Goal: Transaction & Acquisition: Purchase product/service

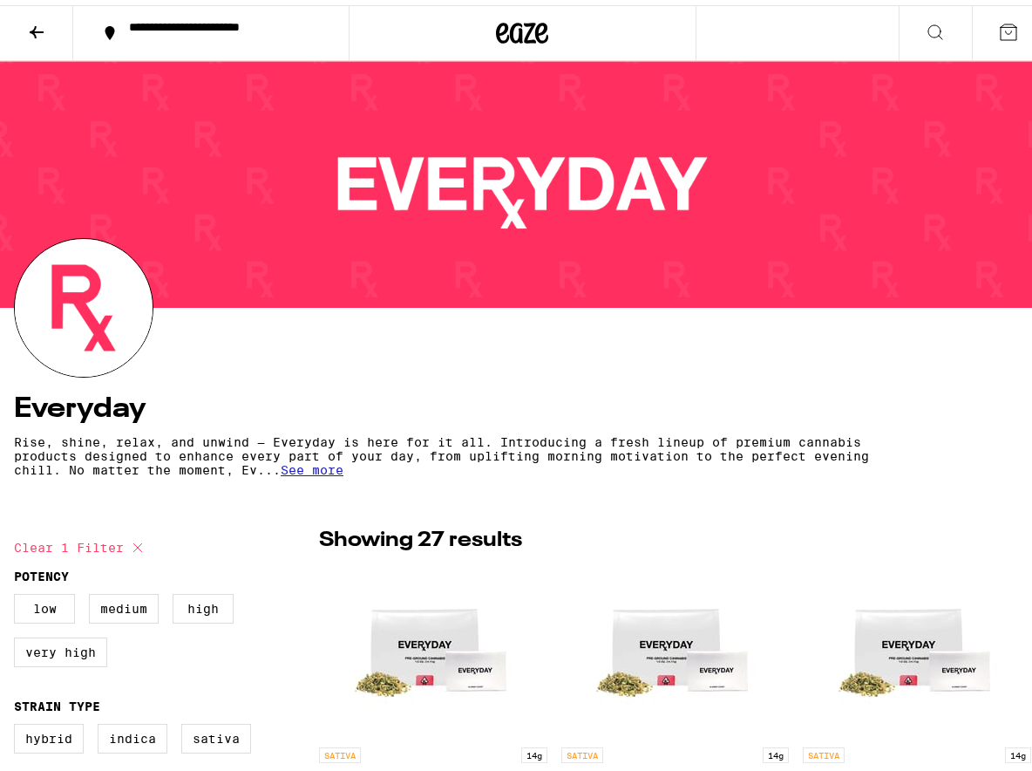
click at [34, 26] on icon at bounding box center [37, 27] width 14 height 12
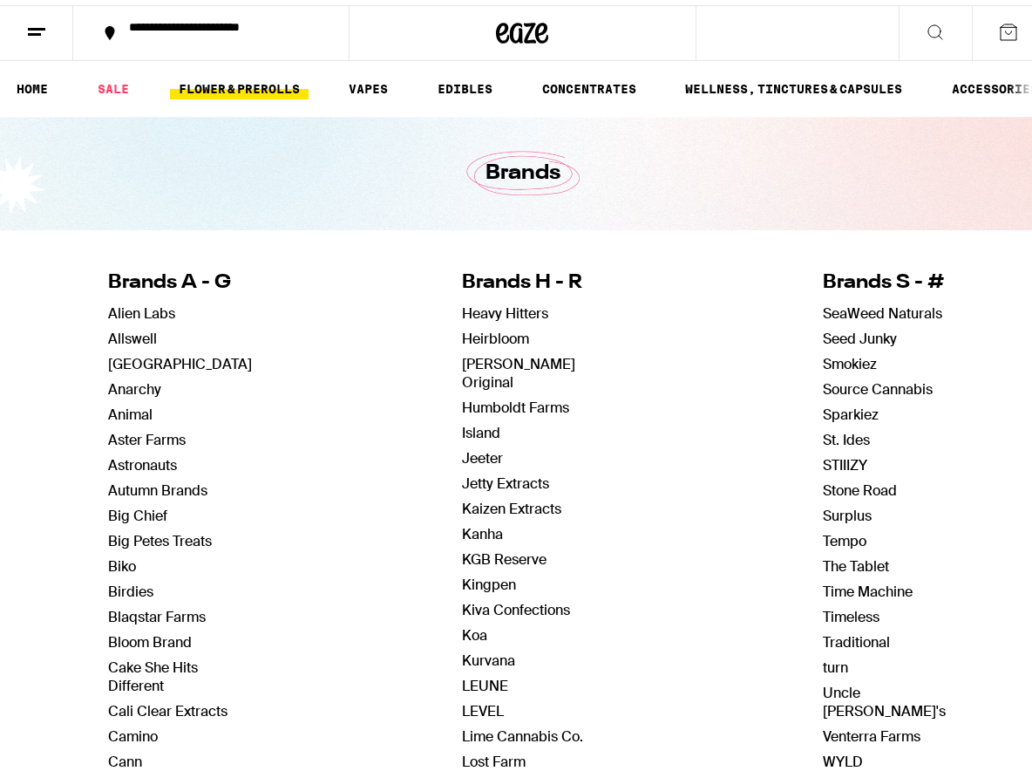
click at [222, 81] on link "FLOWER & PREROLLS" at bounding box center [239, 83] width 139 height 21
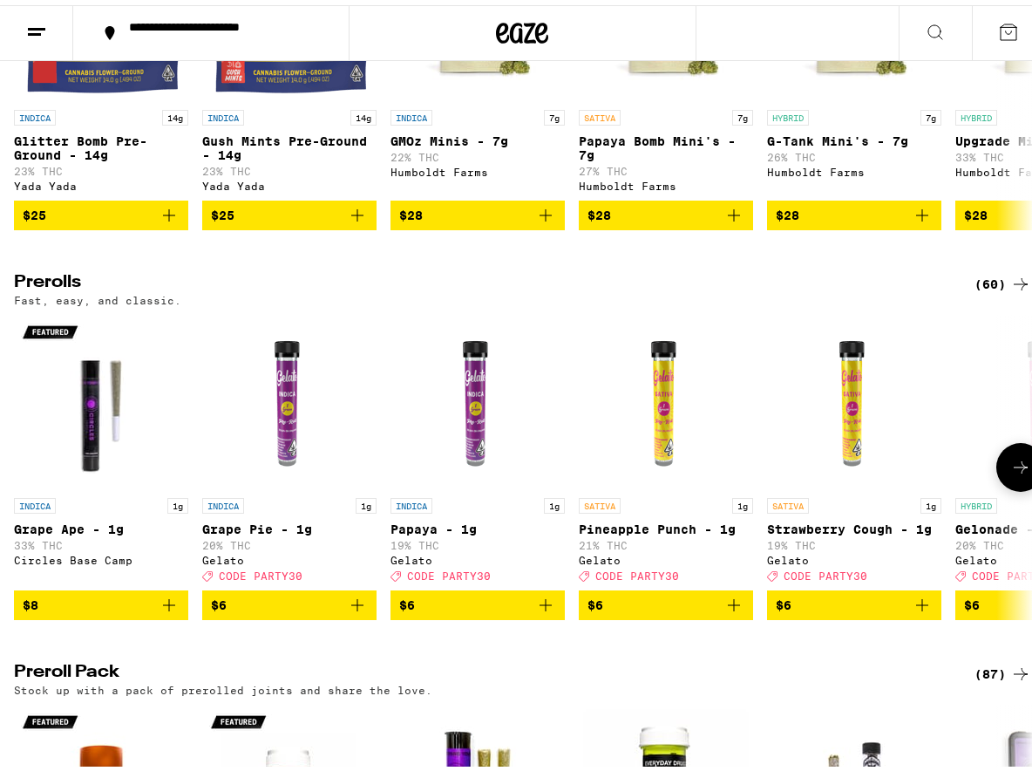
scroll to position [872, 0]
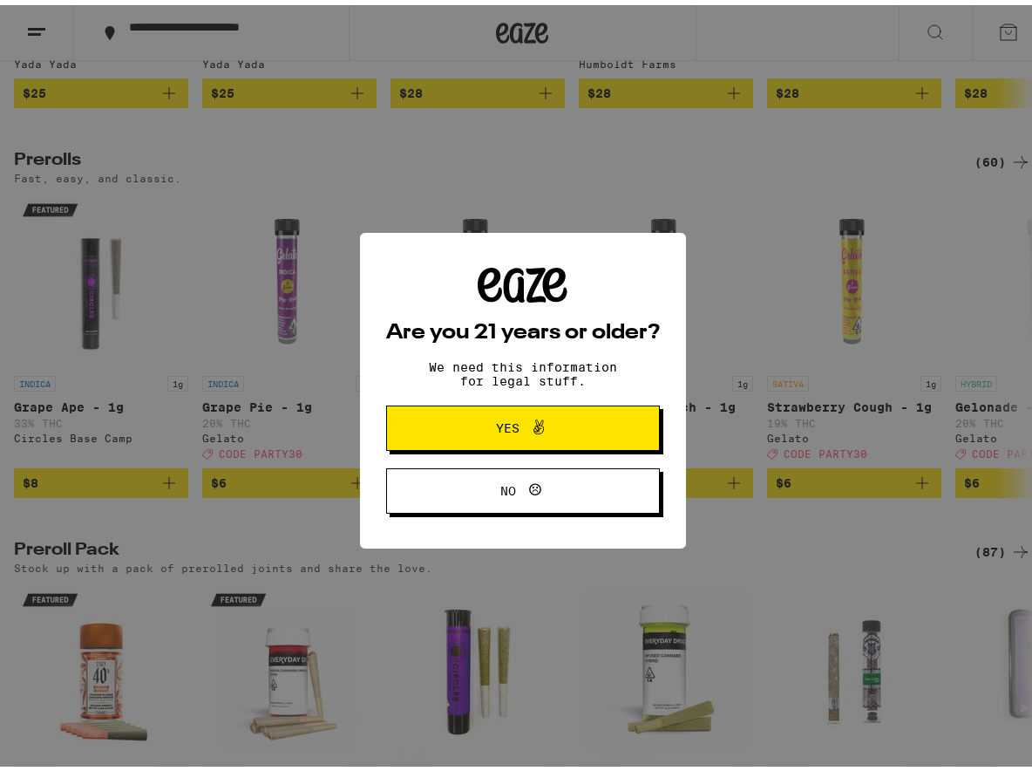
click at [520, 430] on span at bounding box center [535, 422] width 30 height 23
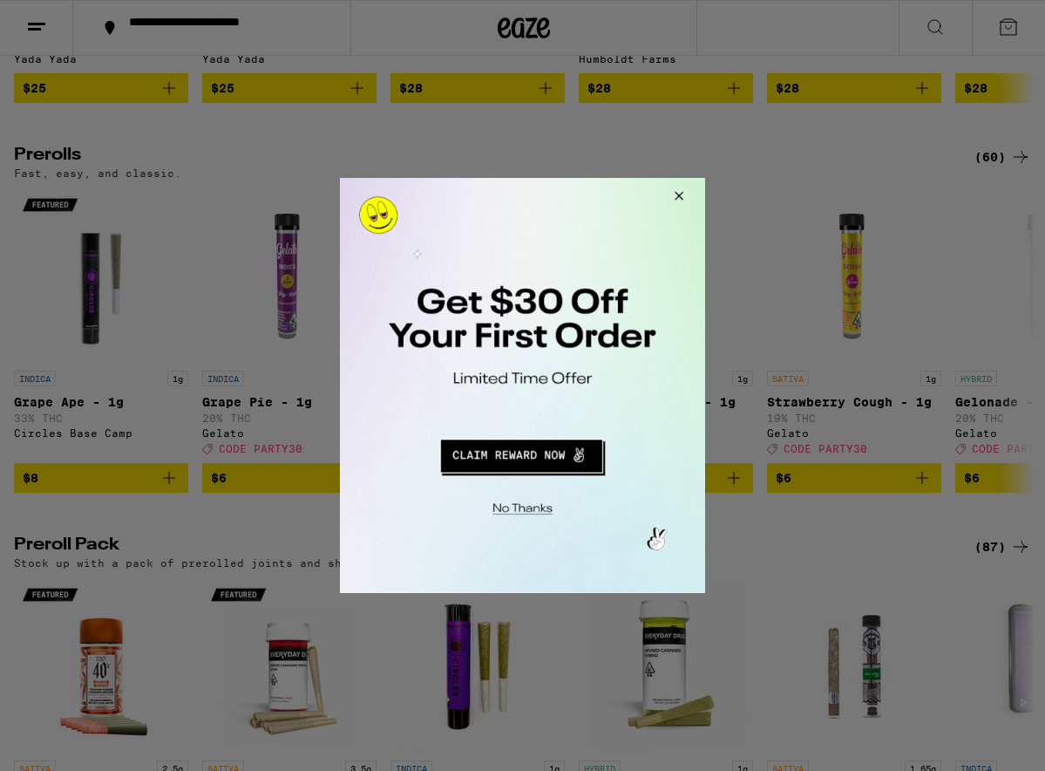
click at [676, 199] on button "Close Modal" at bounding box center [676, 199] width 47 height 42
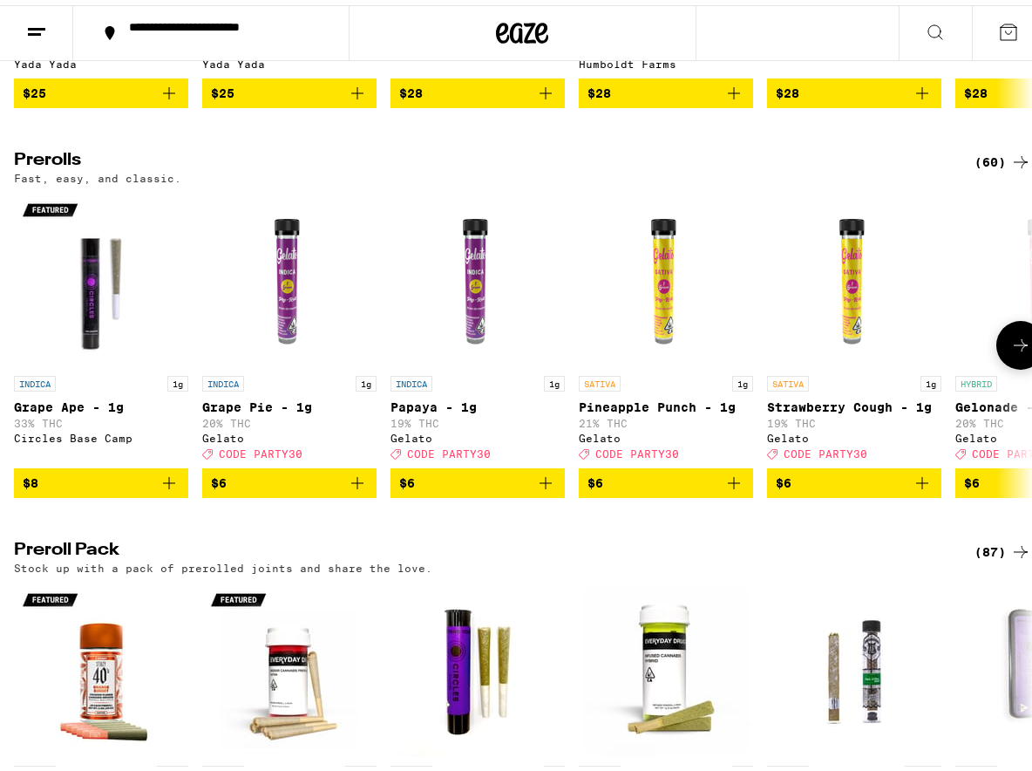
scroll to position [1133, 0]
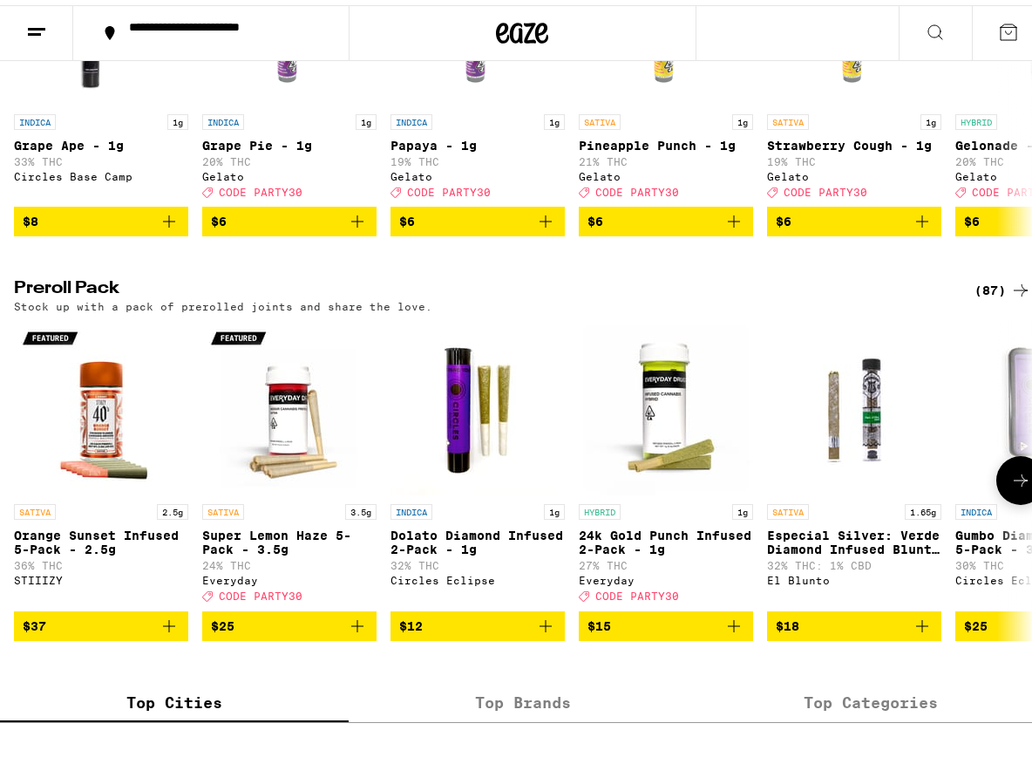
click at [164, 631] on icon "Add to bag" at bounding box center [169, 620] width 21 height 21
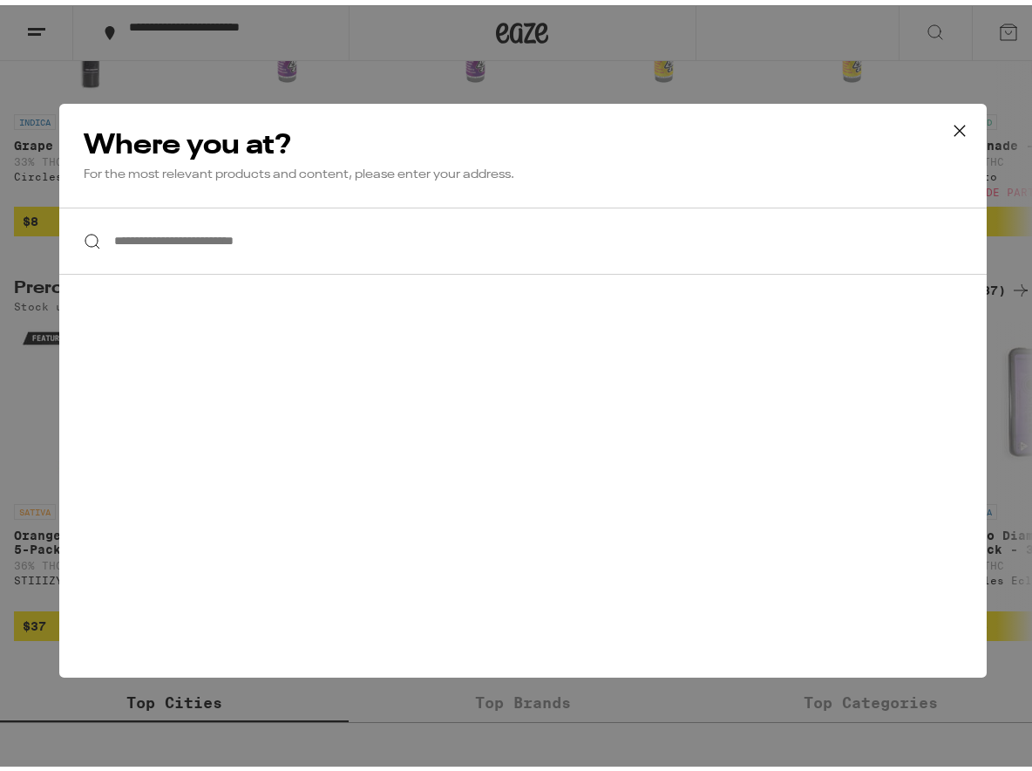
click at [186, 241] on input "**********" at bounding box center [522, 235] width 927 height 67
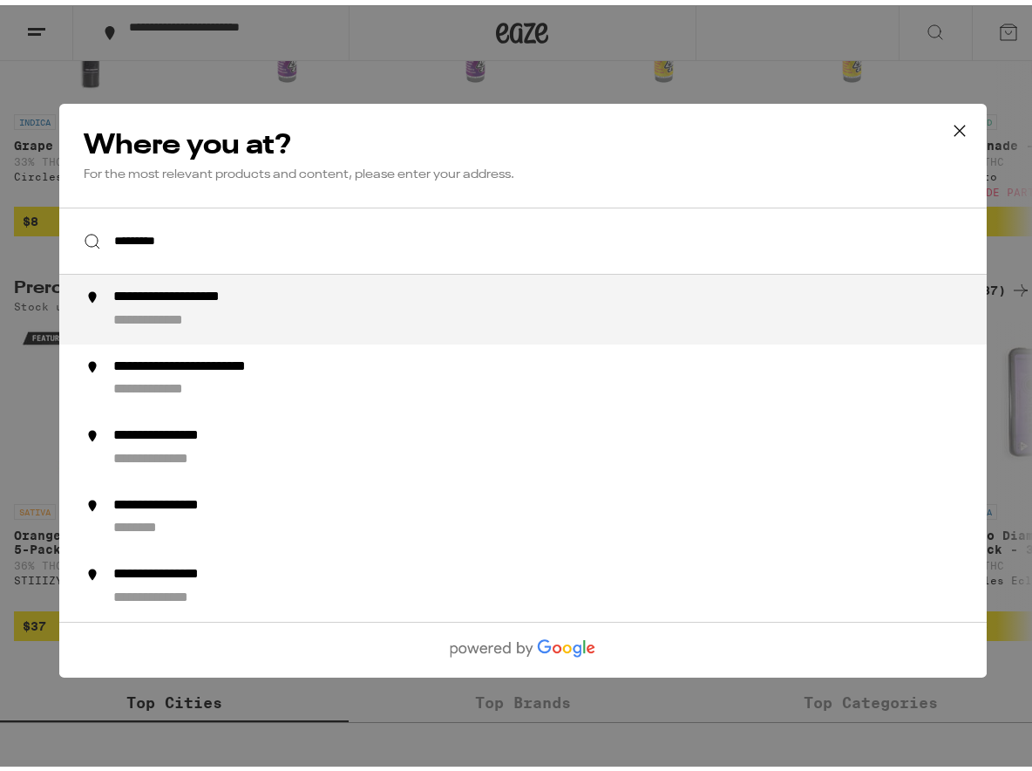
click at [202, 297] on div "**********" at bounding box center [202, 292] width 180 height 18
type input "**********"
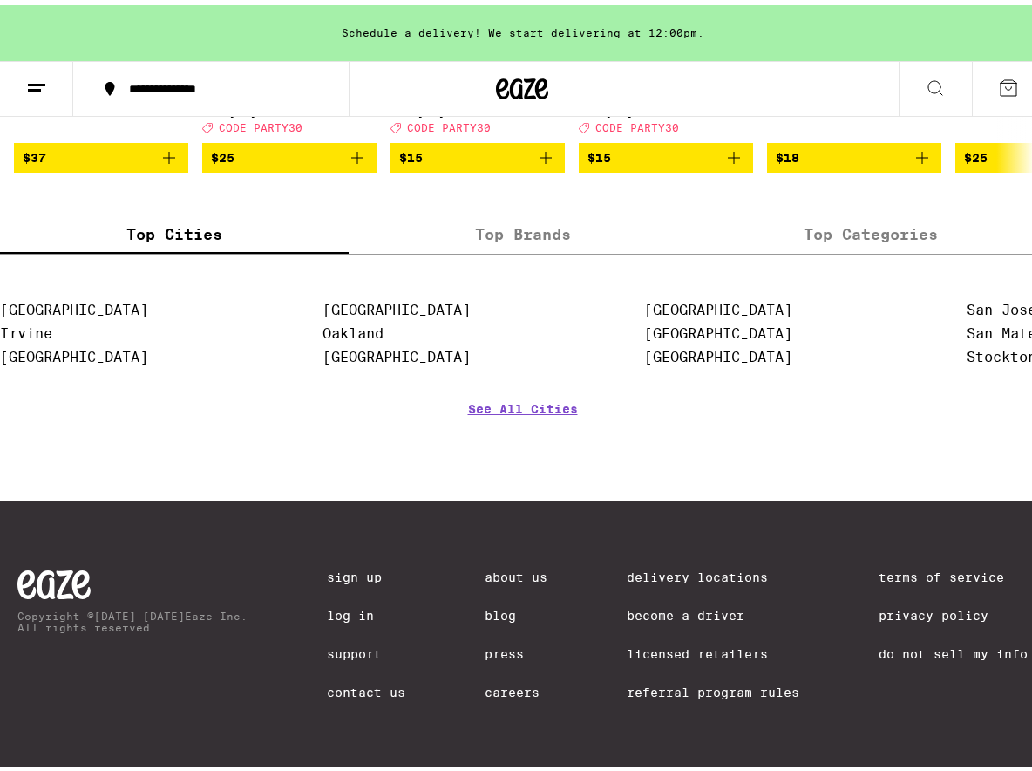
scroll to position [1189, 0]
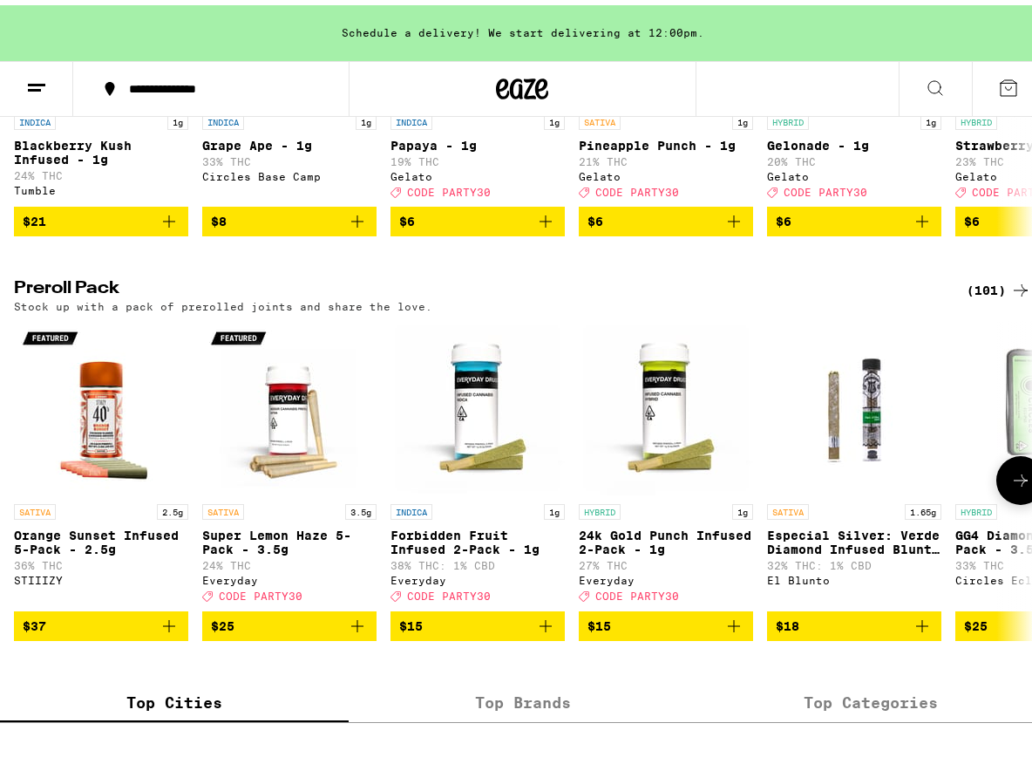
click at [547, 631] on icon "Add to bag" at bounding box center [545, 620] width 21 height 21
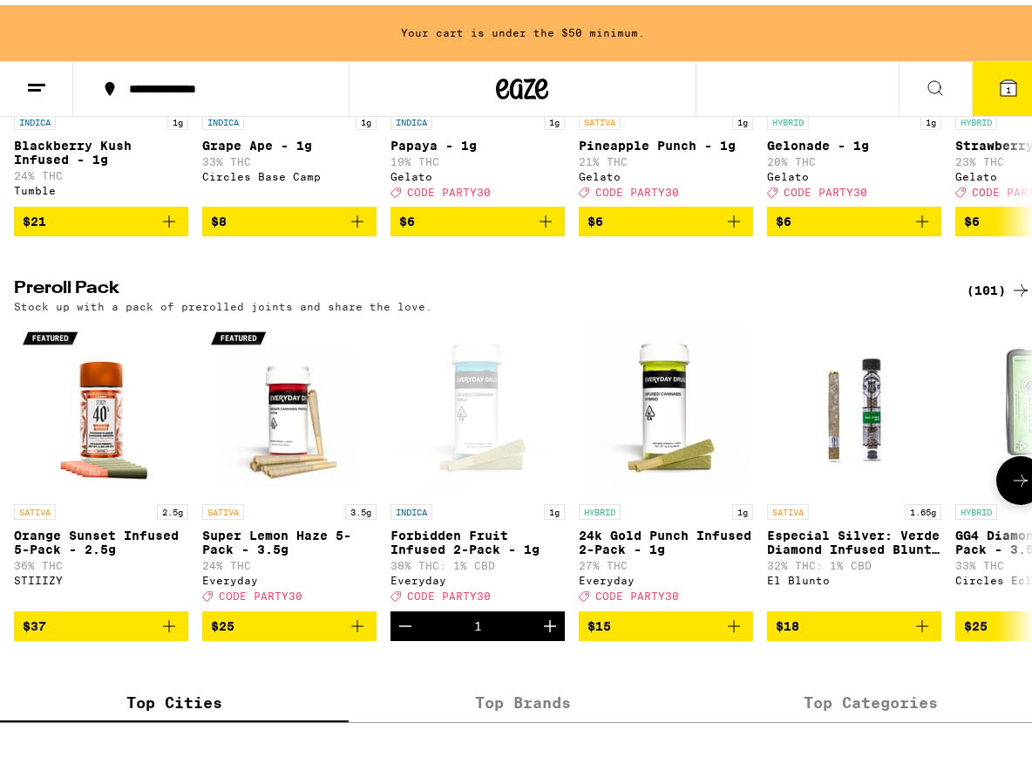
click at [1010, 486] on icon at bounding box center [1020, 475] width 21 height 21
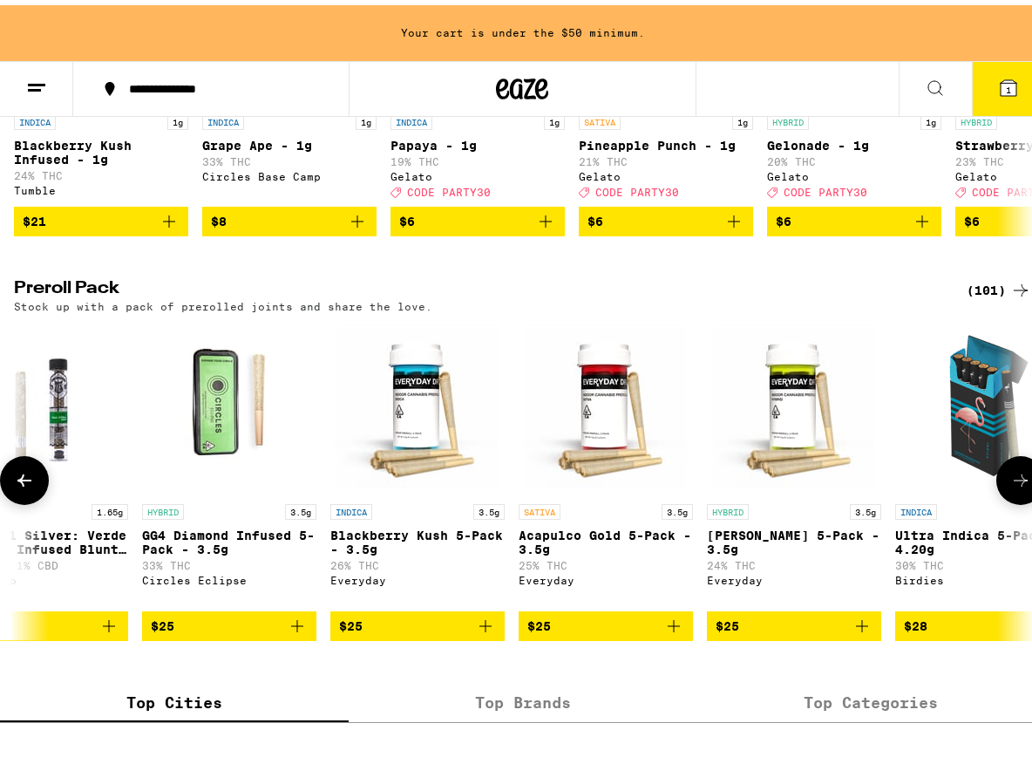
scroll to position [0, 814]
click at [1016, 486] on icon at bounding box center [1020, 475] width 21 height 21
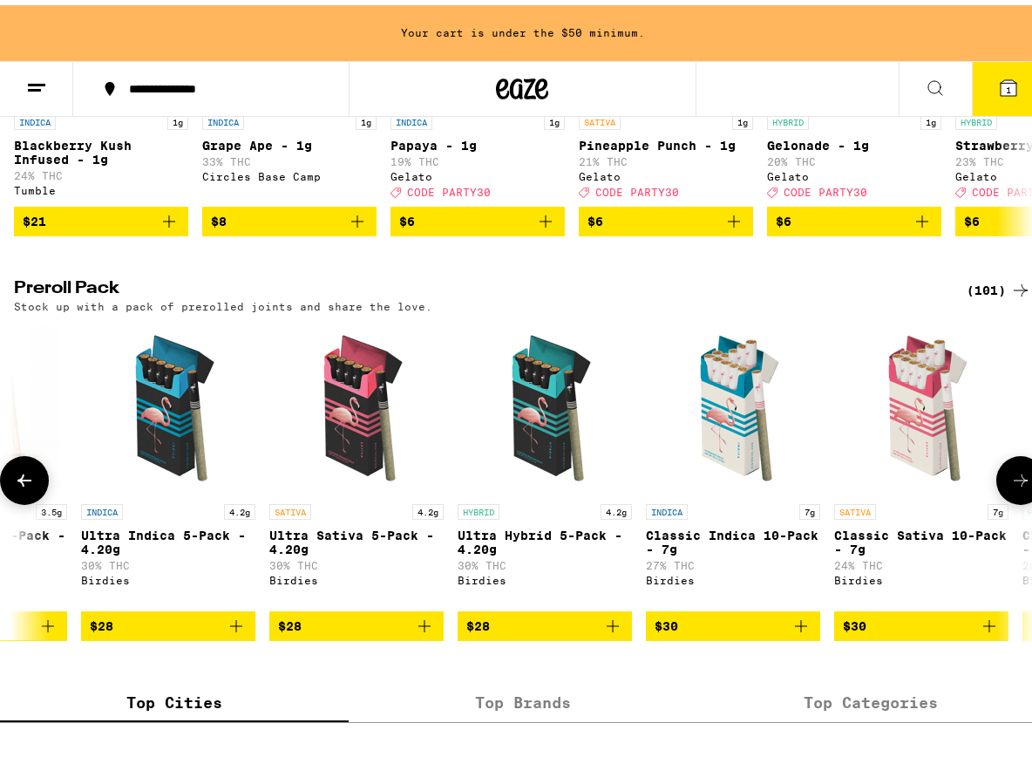
scroll to position [0, 1628]
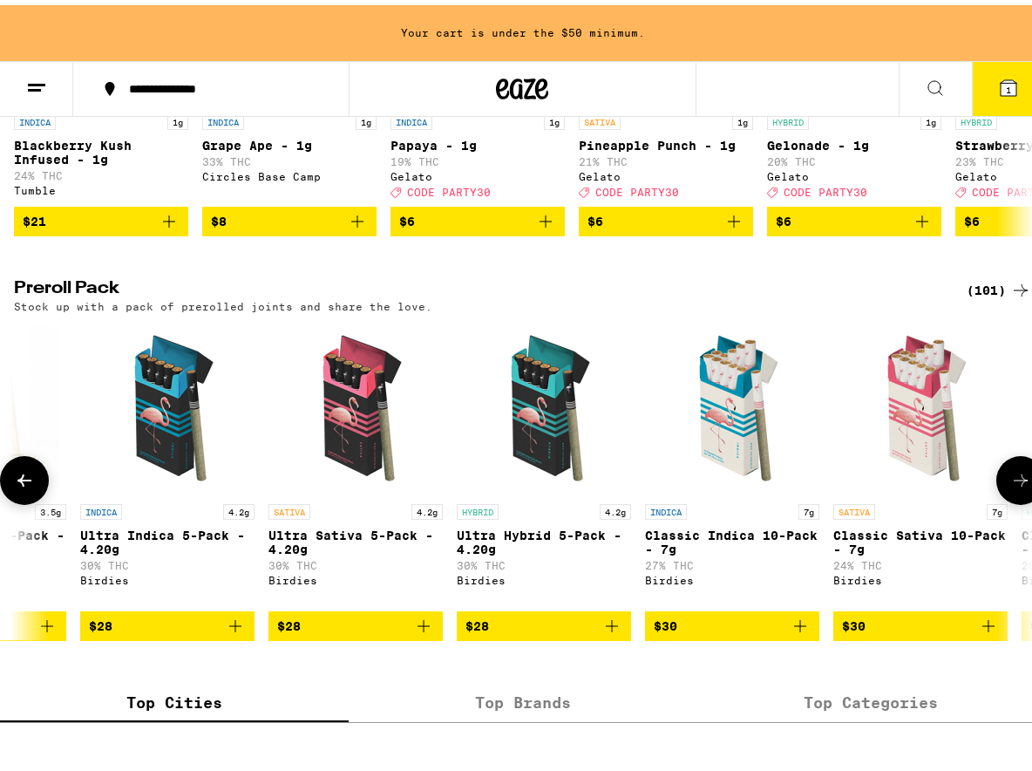
click at [1012, 486] on icon at bounding box center [1020, 475] width 21 height 21
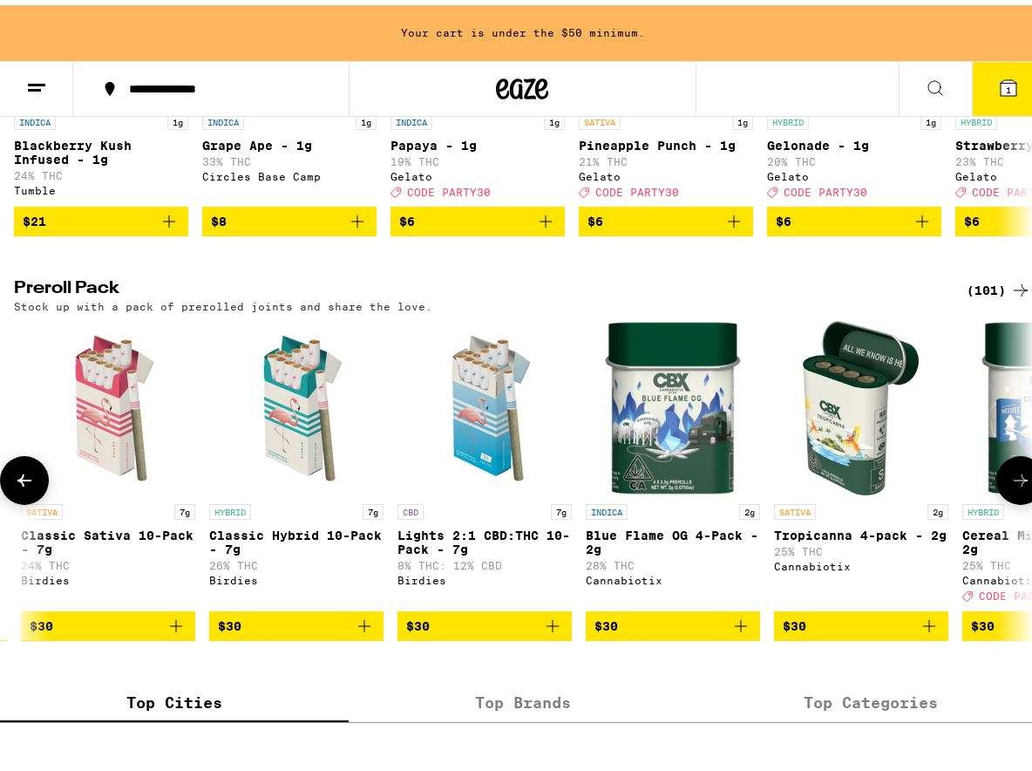
scroll to position [0, 2442]
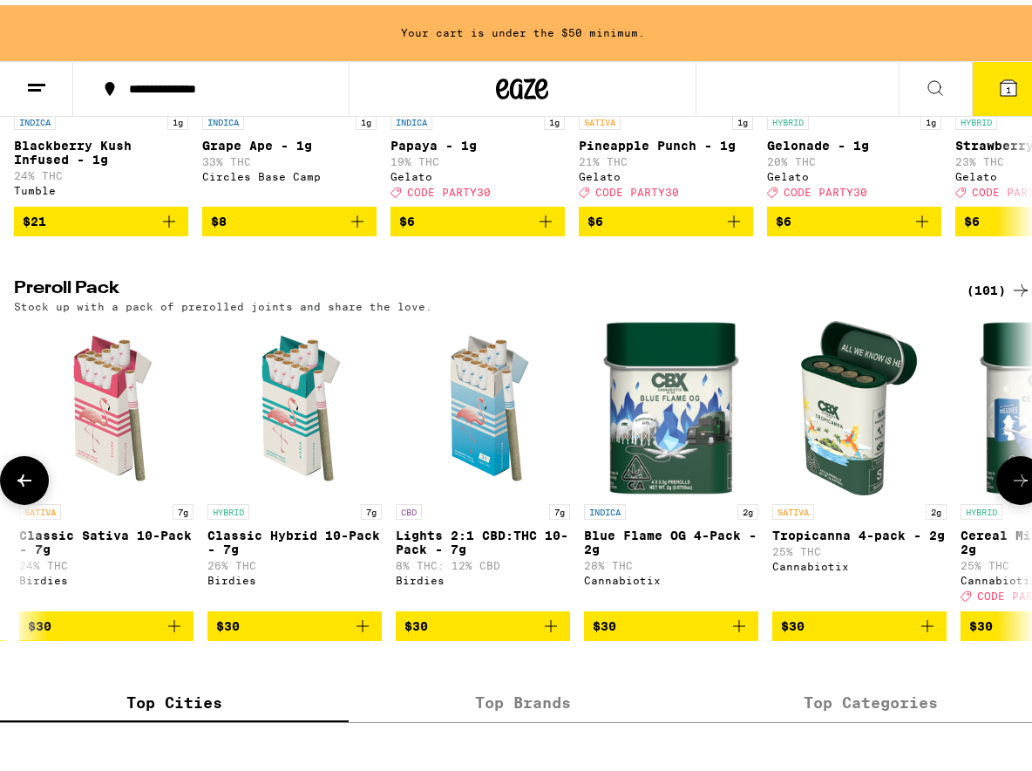
click at [1012, 486] on icon at bounding box center [1020, 475] width 21 height 21
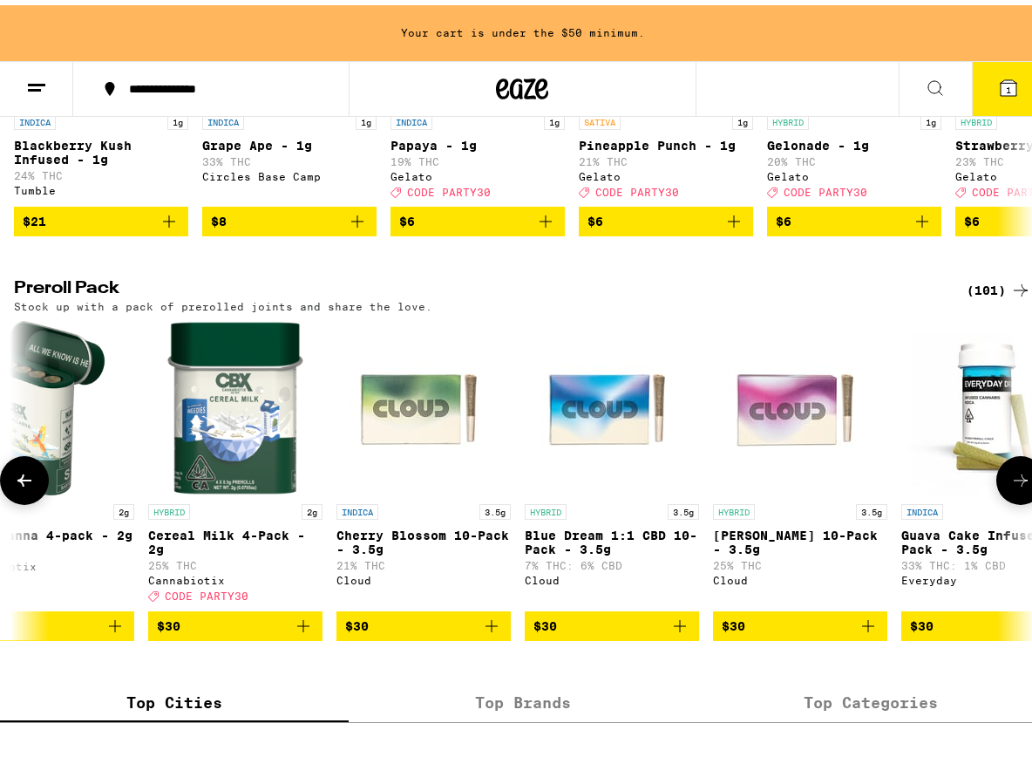
scroll to position [0, 3257]
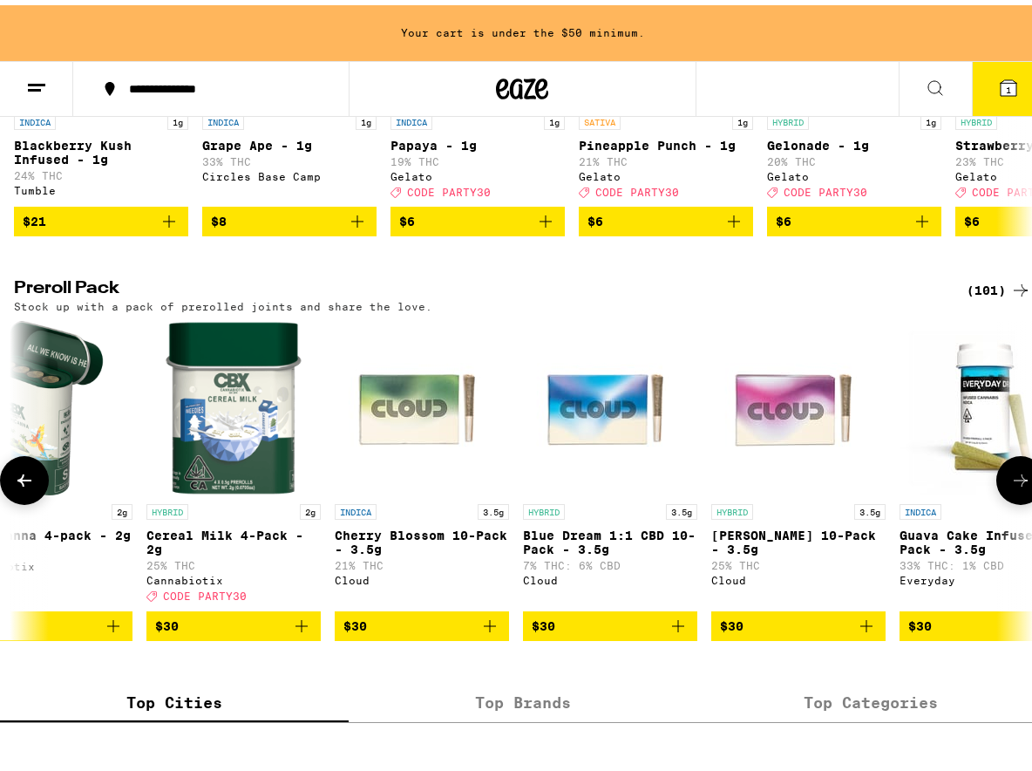
click at [1012, 486] on icon at bounding box center [1020, 475] width 21 height 21
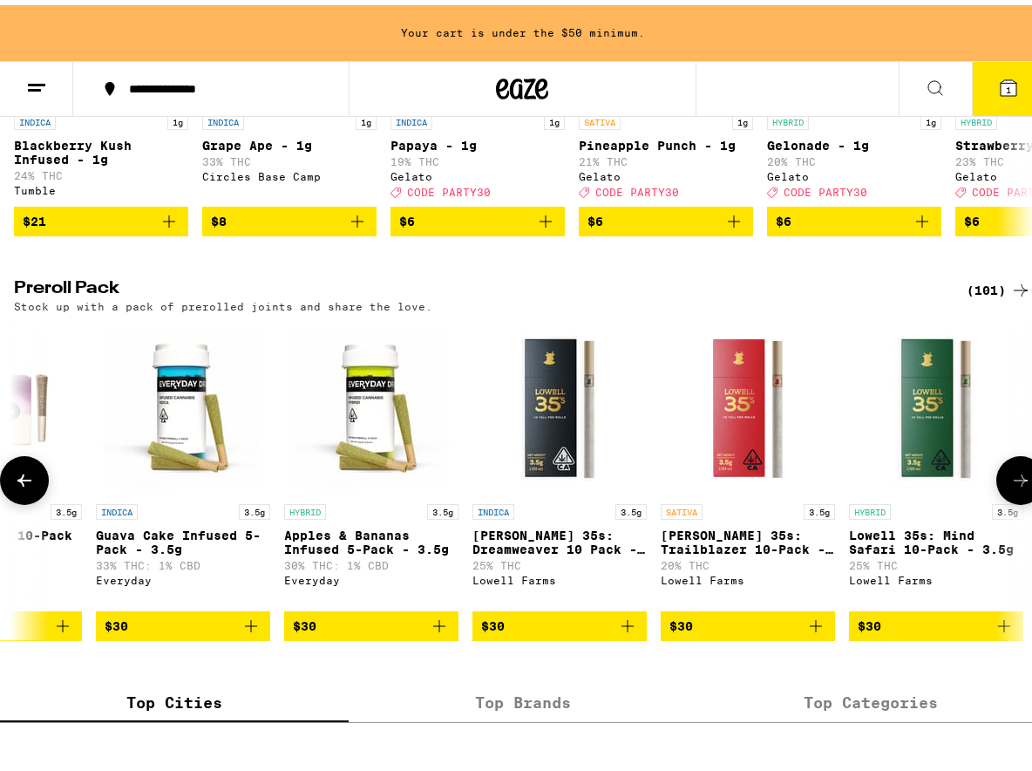
scroll to position [0, 4071]
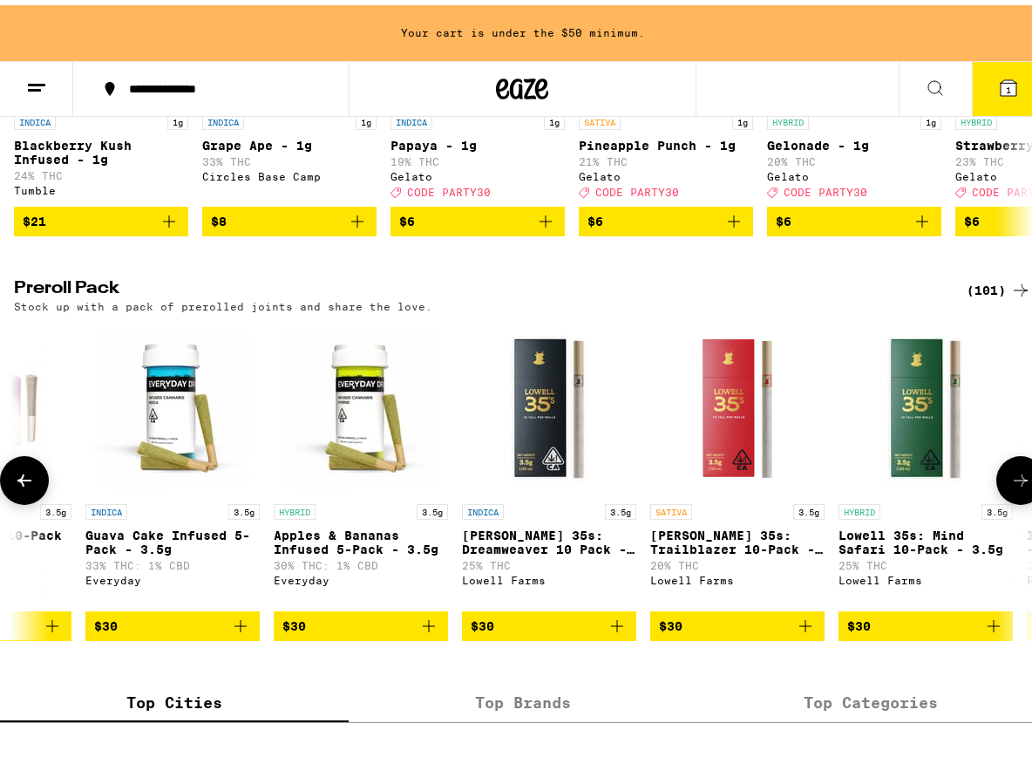
click at [1002, 499] on button at bounding box center [1020, 475] width 49 height 49
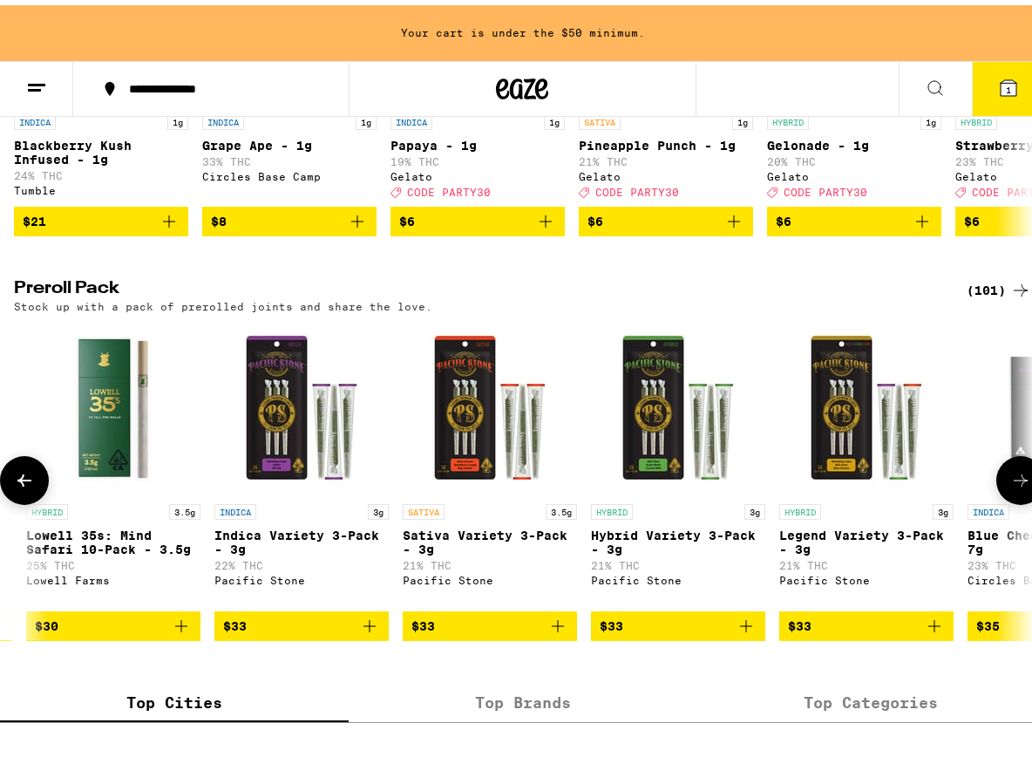
scroll to position [0, 4885]
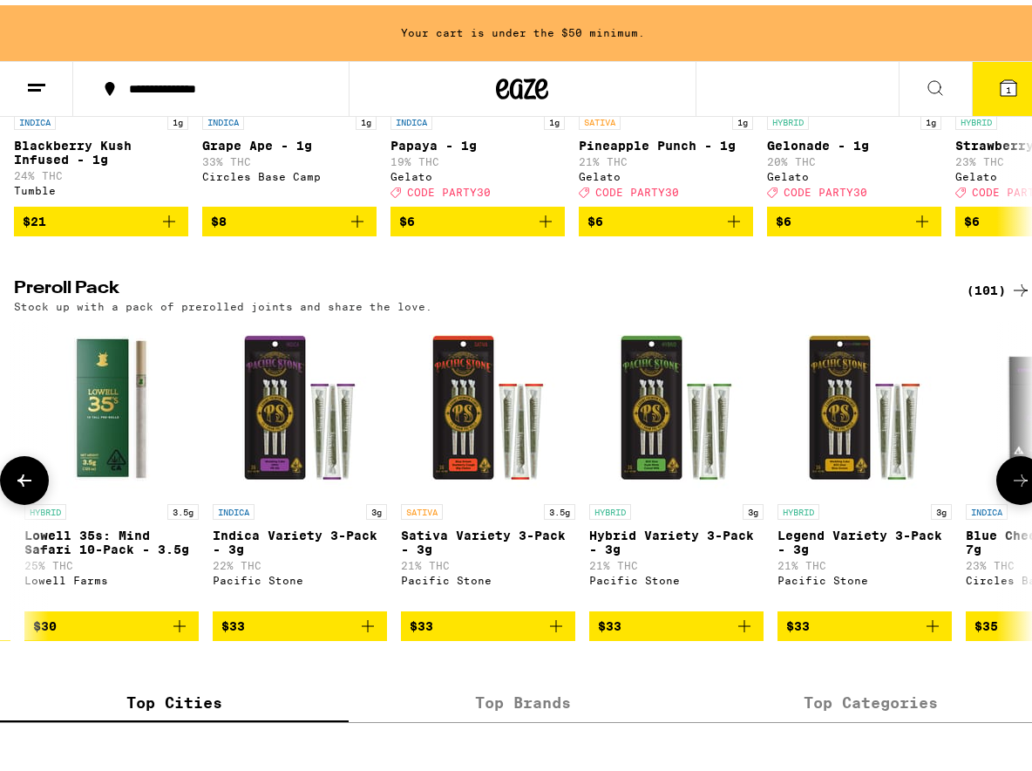
click at [1010, 486] on icon at bounding box center [1020, 475] width 21 height 21
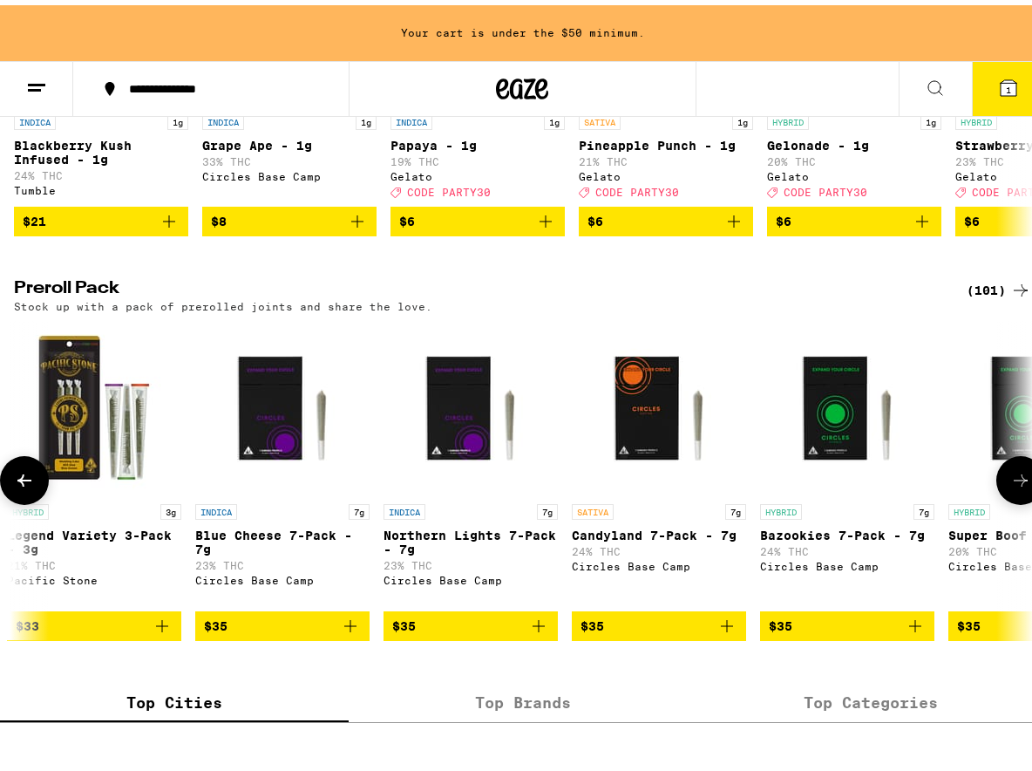
scroll to position [0, 5699]
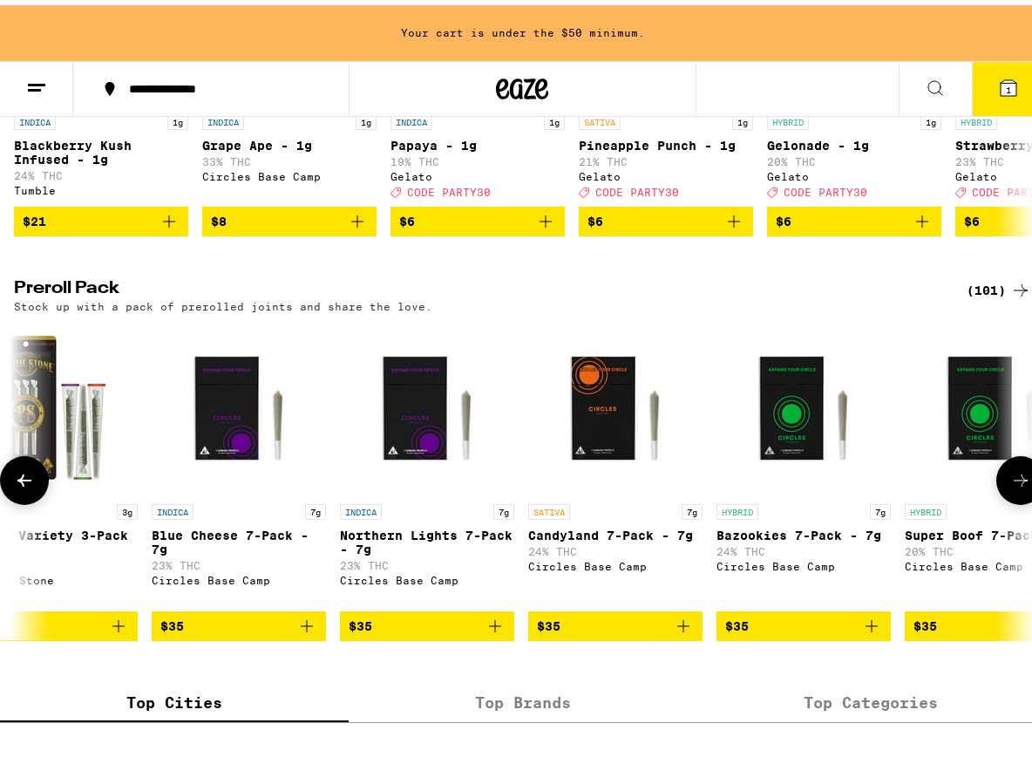
click at [1010, 486] on icon at bounding box center [1020, 475] width 21 height 21
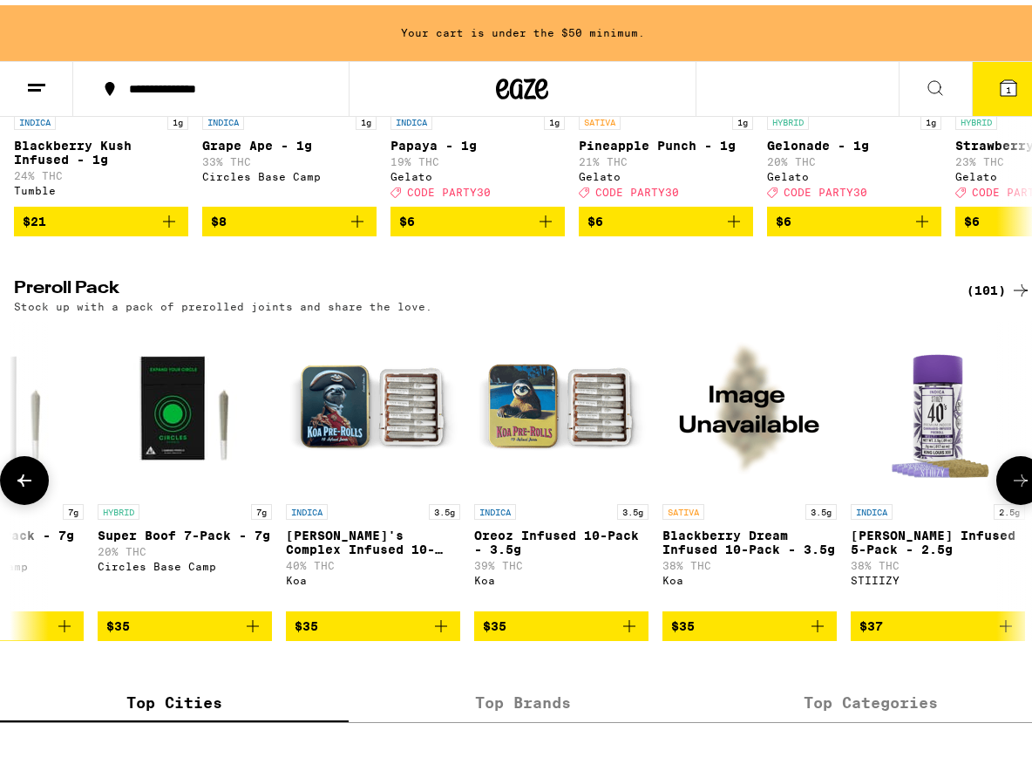
scroll to position [0, 6513]
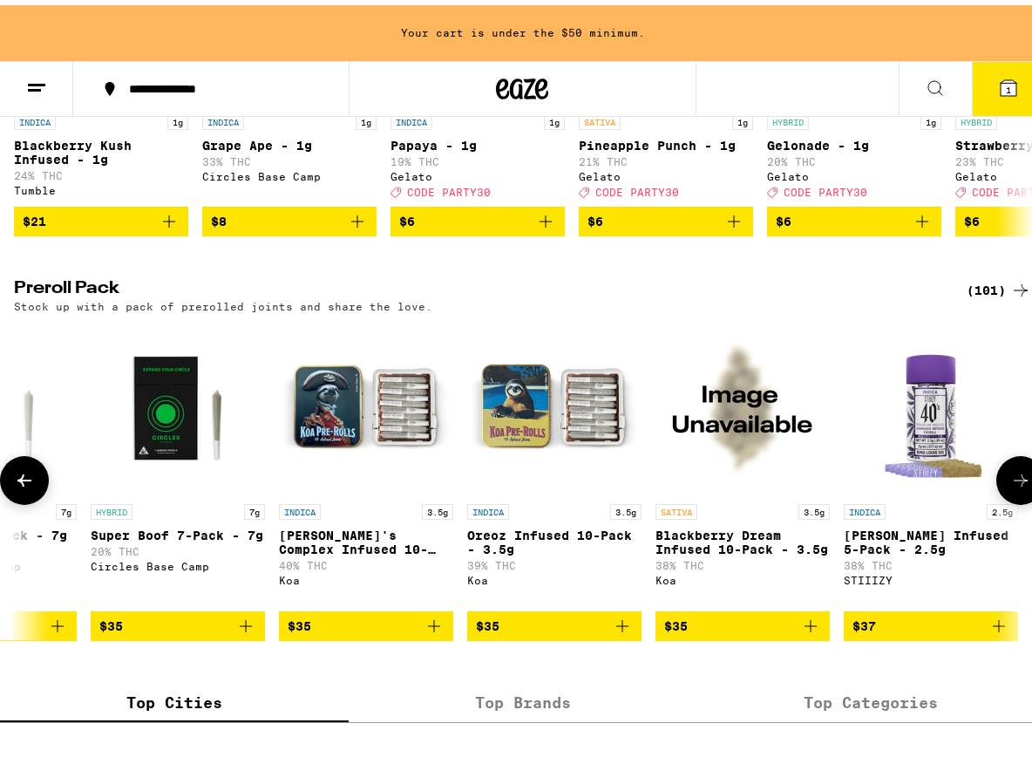
click at [438, 631] on icon "Add to bag" at bounding box center [434, 620] width 21 height 21
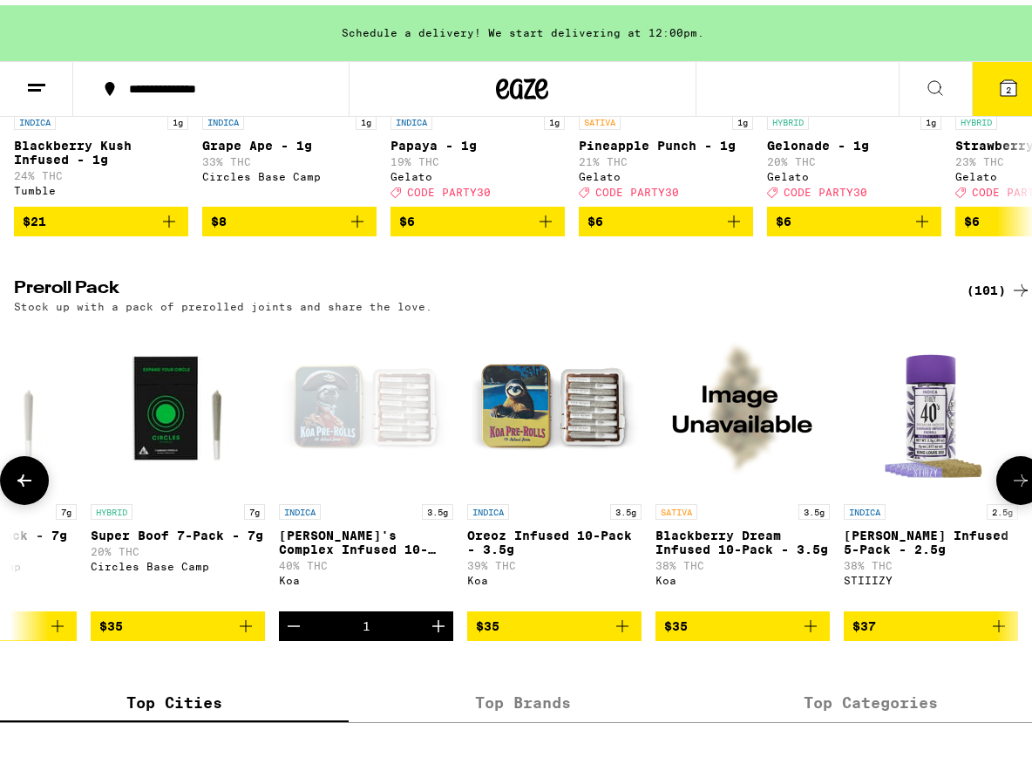
click at [995, 631] on icon "Add to bag" at bounding box center [998, 620] width 21 height 21
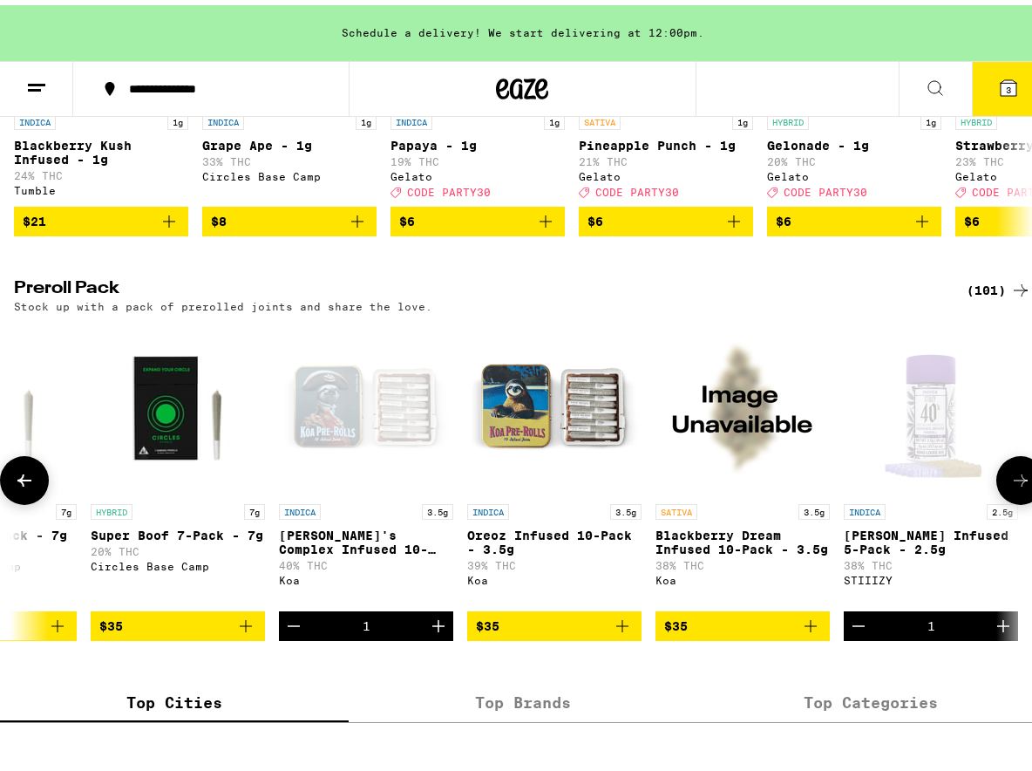
click at [1014, 486] on icon at bounding box center [1020, 475] width 21 height 21
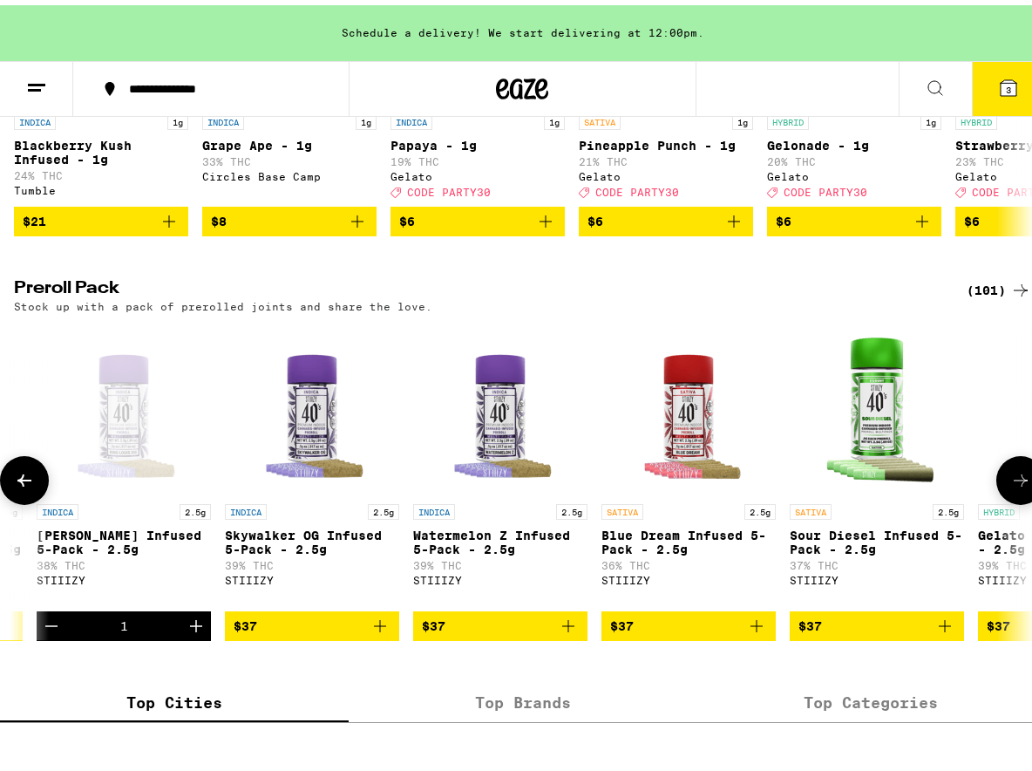
scroll to position [0, 7327]
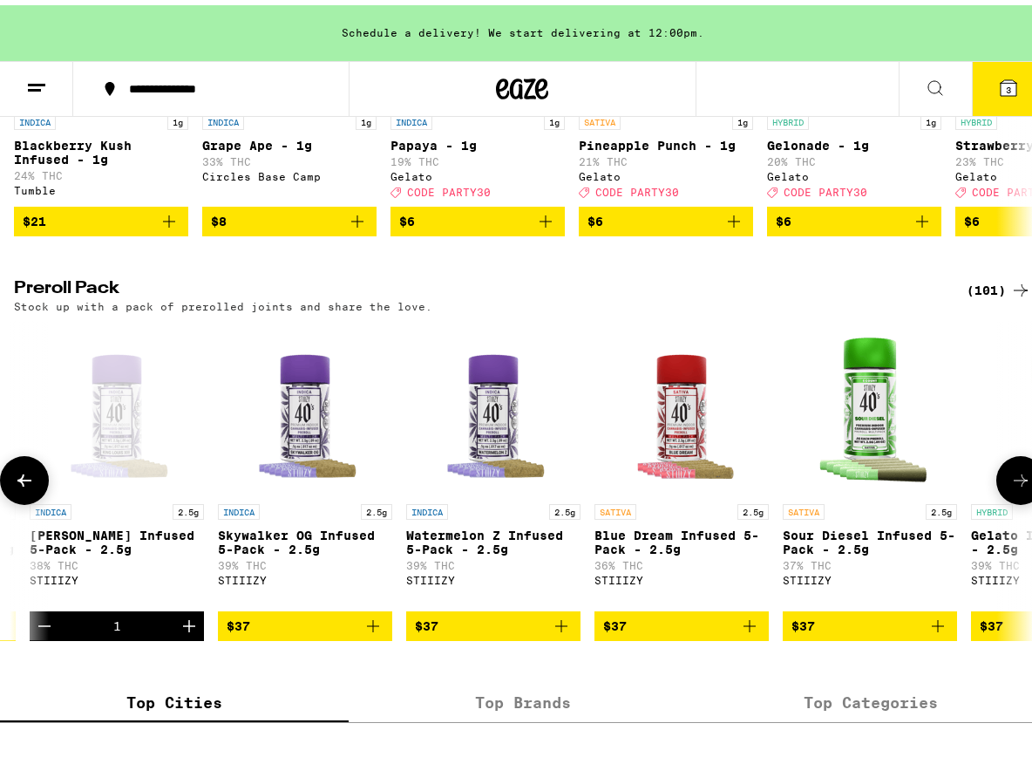
click at [1014, 486] on icon at bounding box center [1020, 475] width 21 height 21
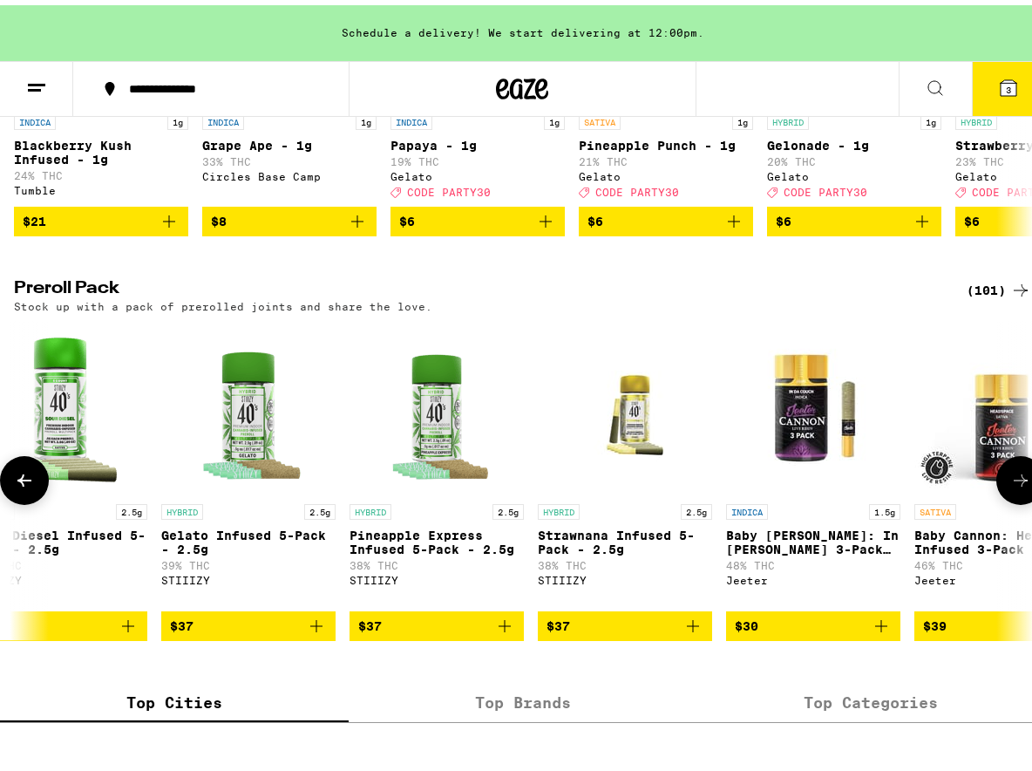
scroll to position [0, 8141]
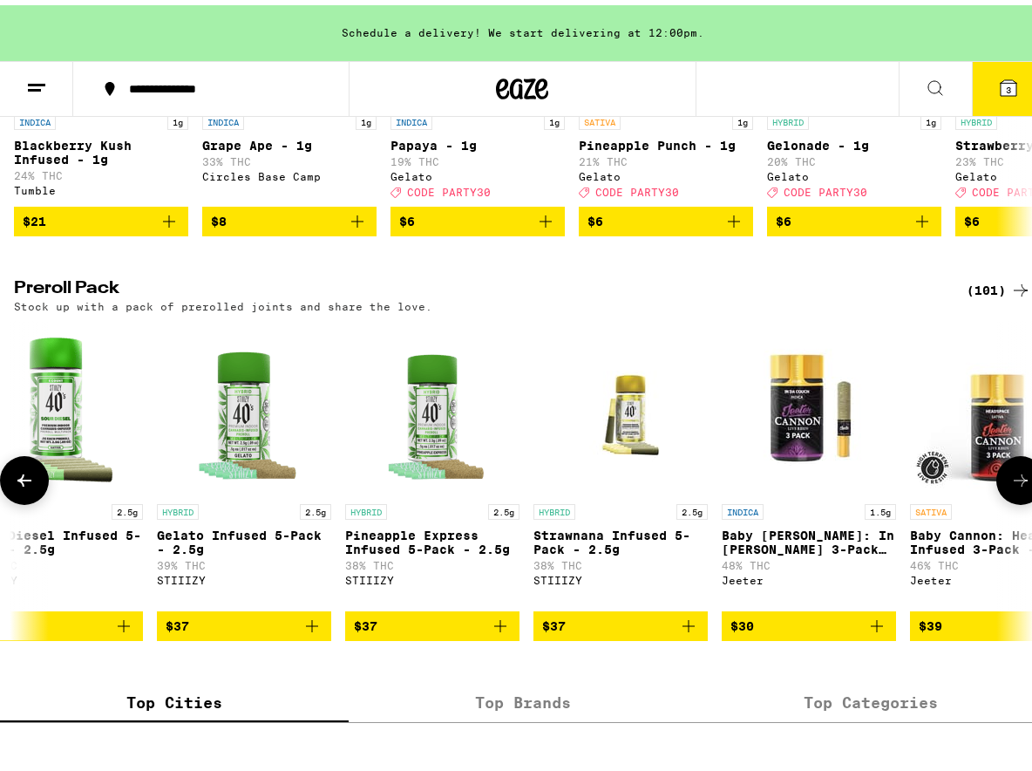
click at [881, 631] on icon "Add to bag" at bounding box center [876, 620] width 21 height 21
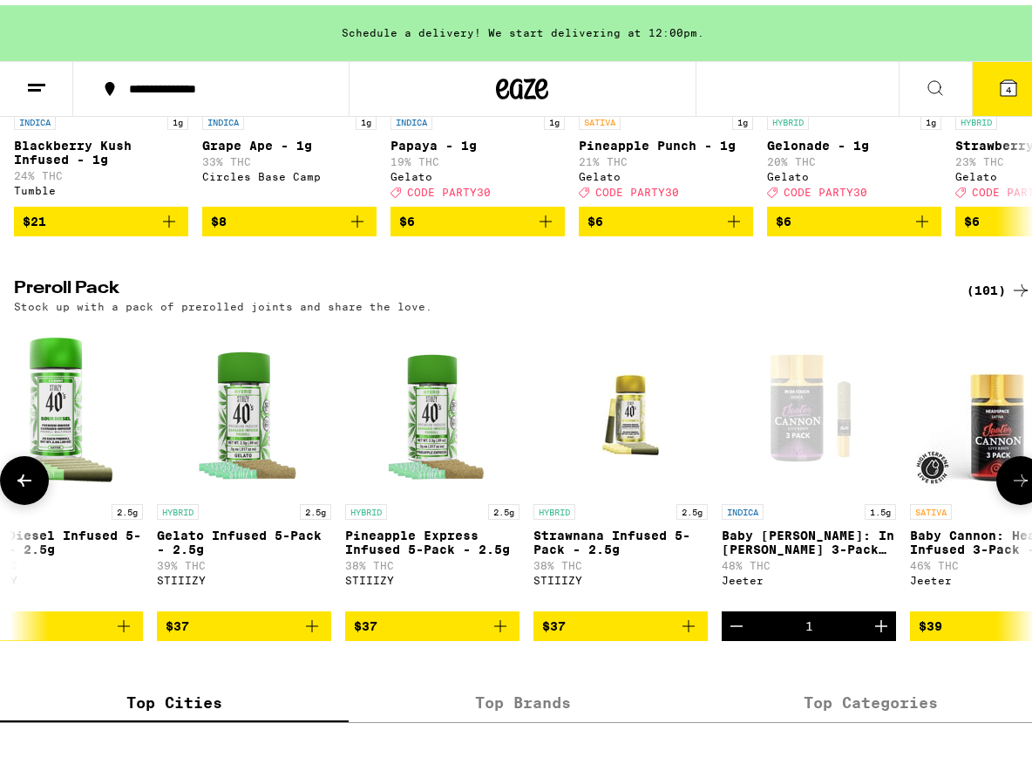
click at [1010, 486] on icon at bounding box center [1020, 475] width 21 height 21
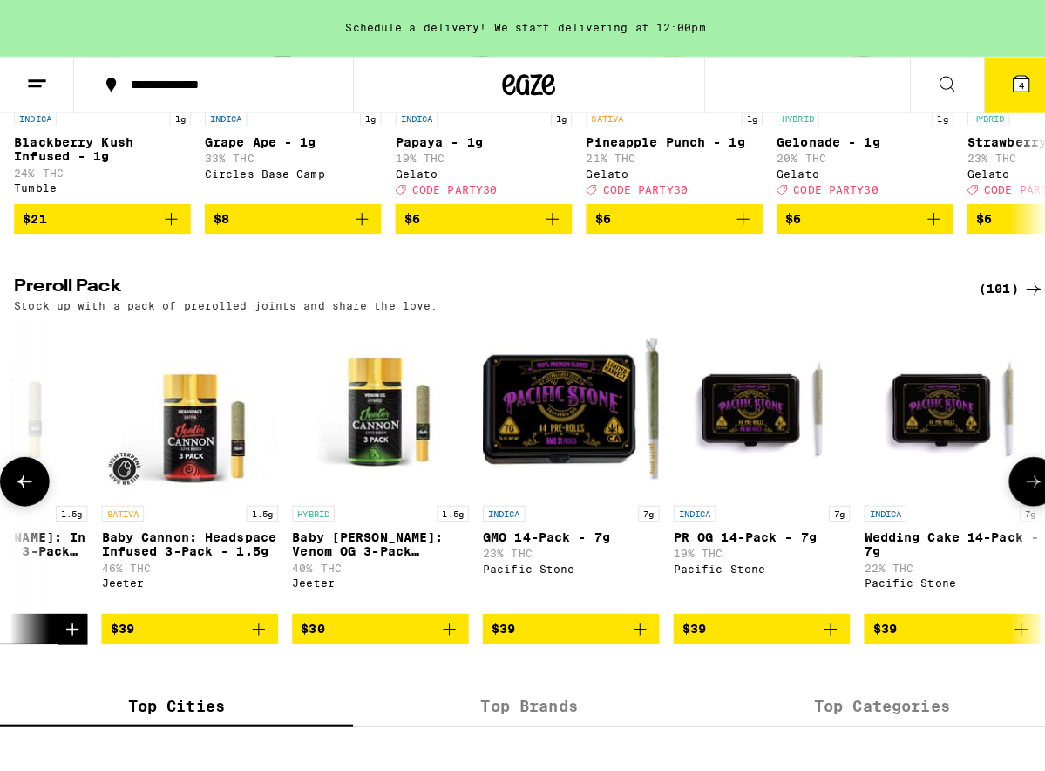
scroll to position [0, 8956]
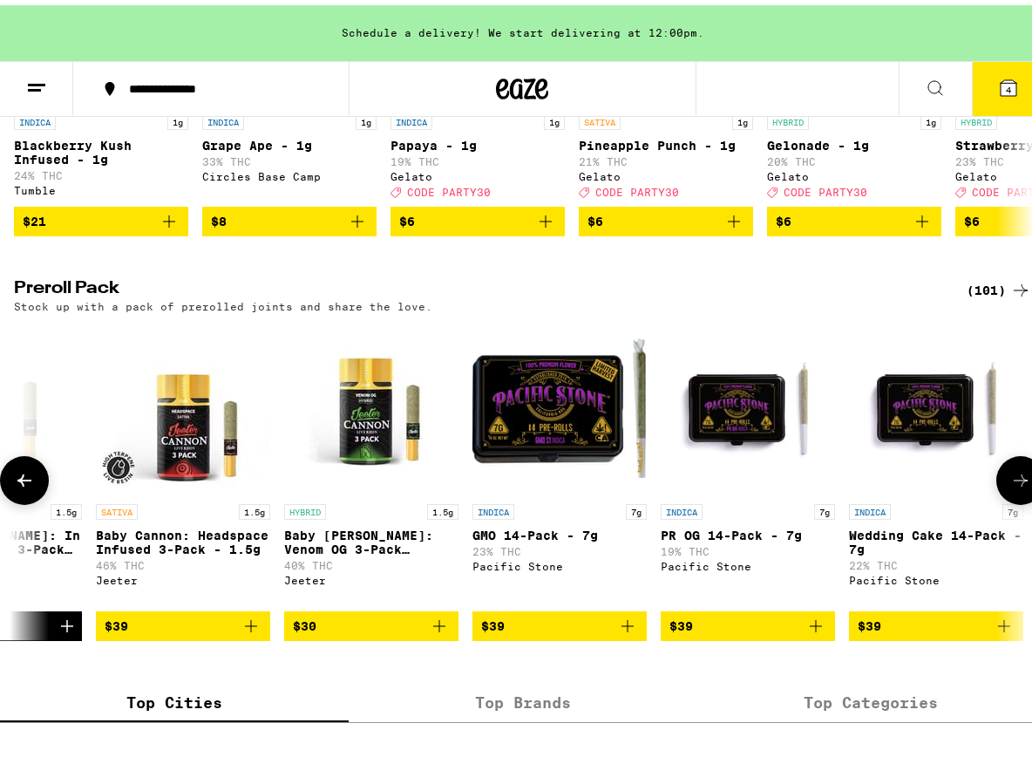
click at [254, 631] on icon "Add to bag" at bounding box center [251, 620] width 21 height 21
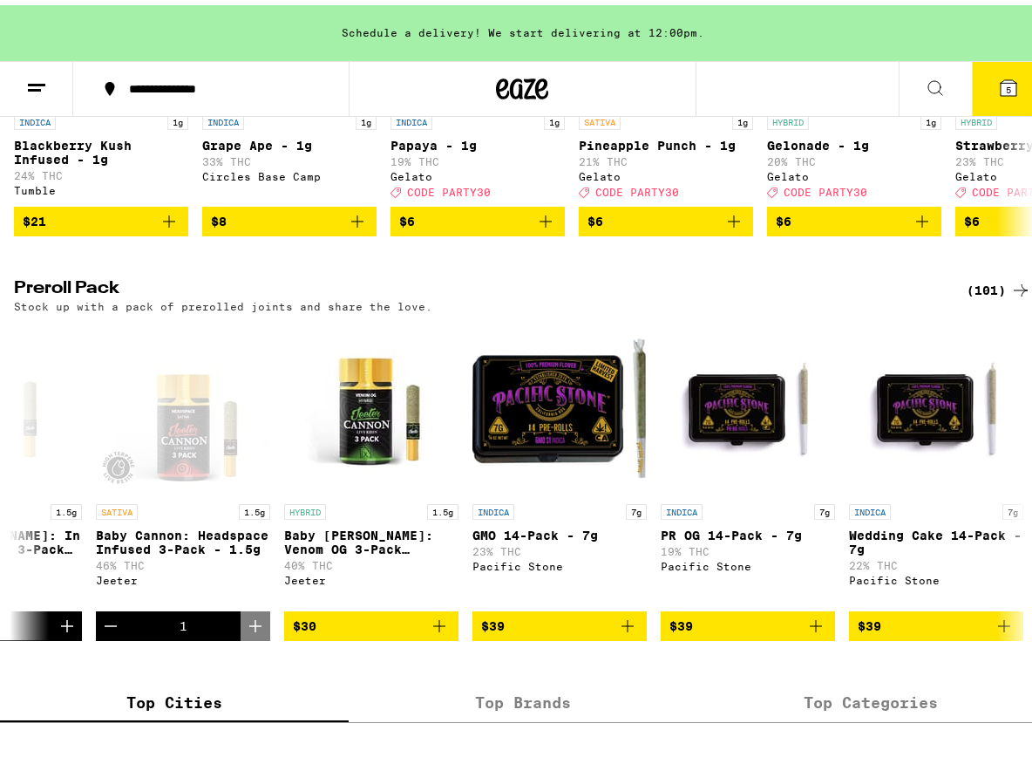
click at [1003, 81] on icon at bounding box center [1009, 83] width 16 height 16
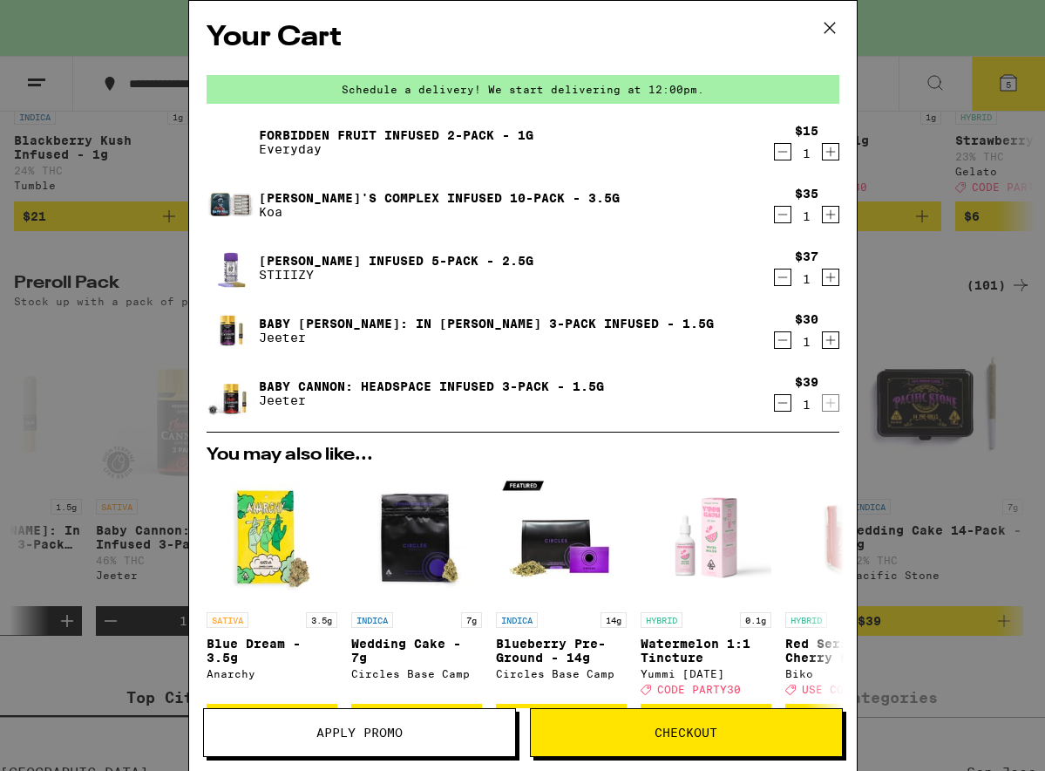
click at [650, 740] on button "Checkout" at bounding box center [686, 732] width 313 height 49
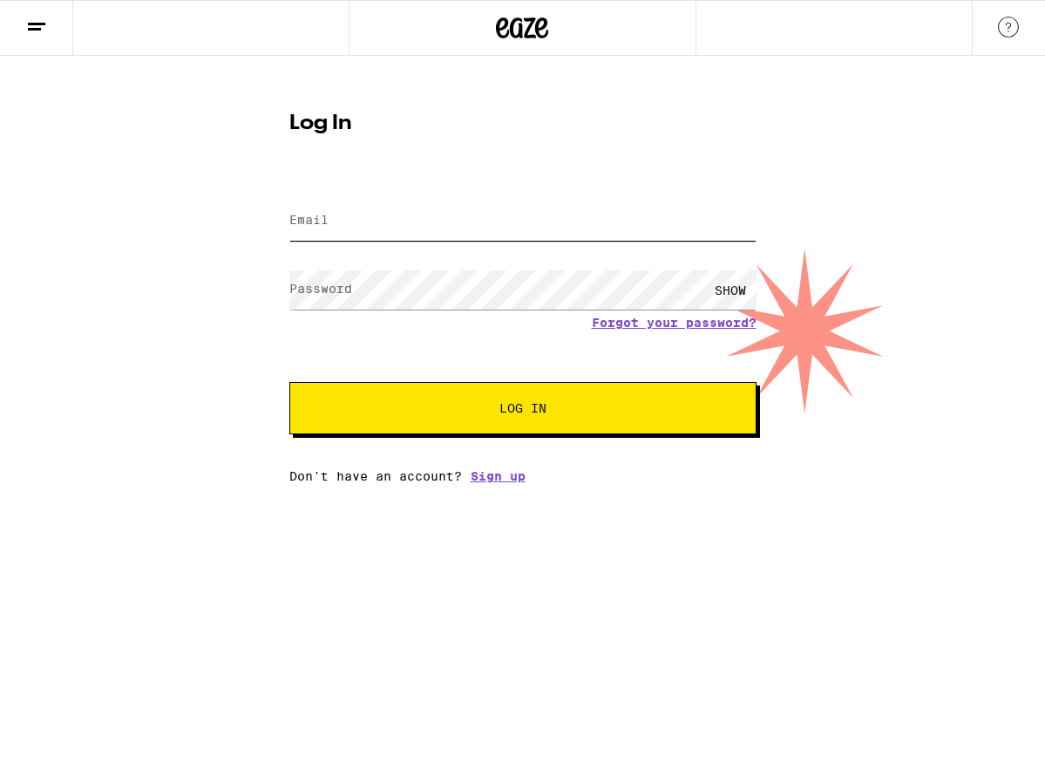
click at [426, 214] on input "Email" at bounding box center [522, 220] width 467 height 39
type input "[EMAIL_ADDRESS][DOMAIN_NAME]"
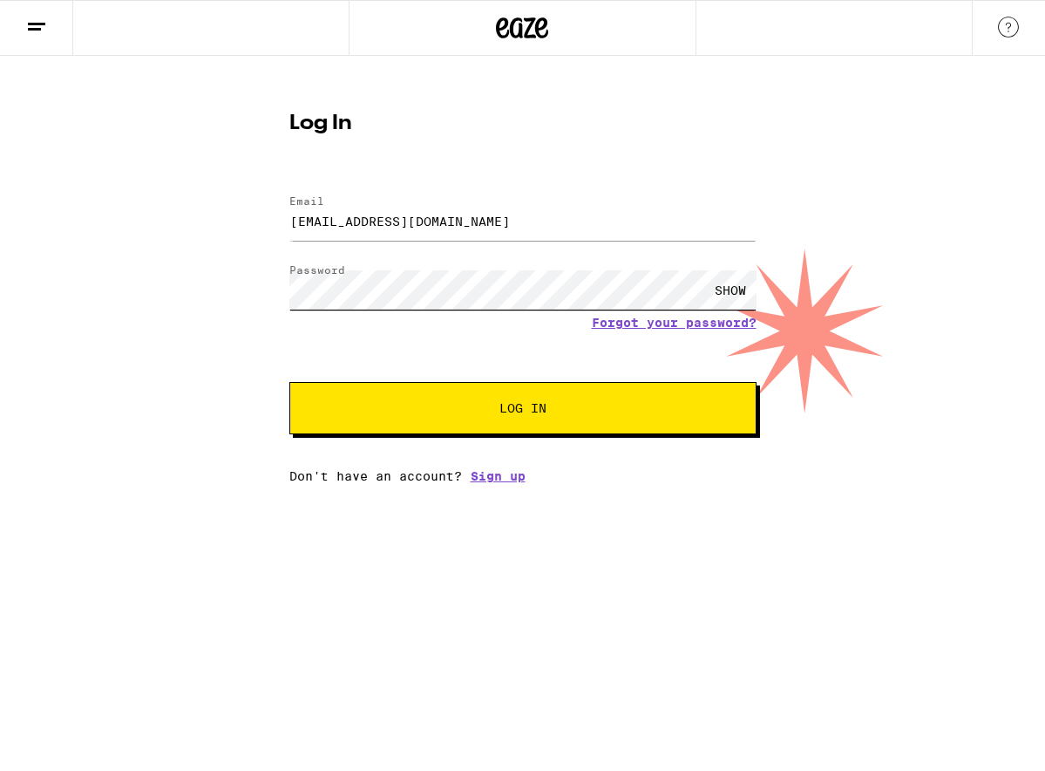
click at [289, 382] on button "Log In" at bounding box center [522, 408] width 467 height 52
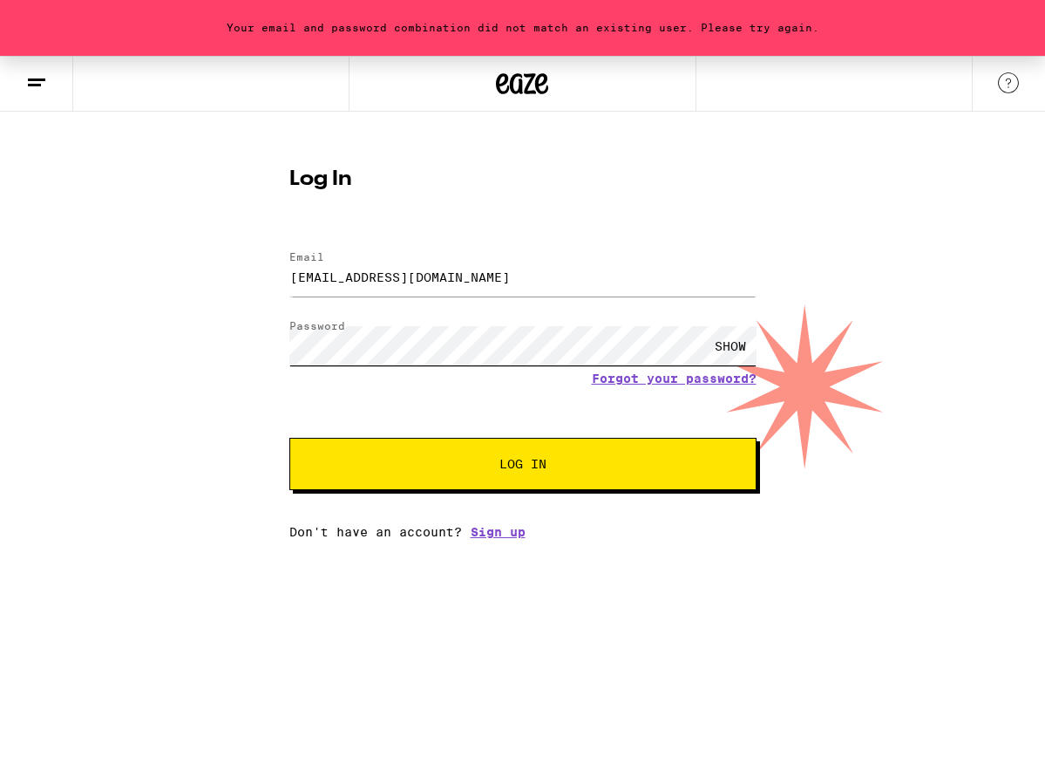
click at [289, 438] on button "Log In" at bounding box center [522, 464] width 467 height 52
click at [738, 336] on div "SHOW" at bounding box center [730, 345] width 52 height 39
click at [194, 343] on div "Your email and password combination did not match an existing user. Please try …" at bounding box center [522, 297] width 1045 height 483
click at [289, 438] on button "Log In" at bounding box center [522, 464] width 467 height 52
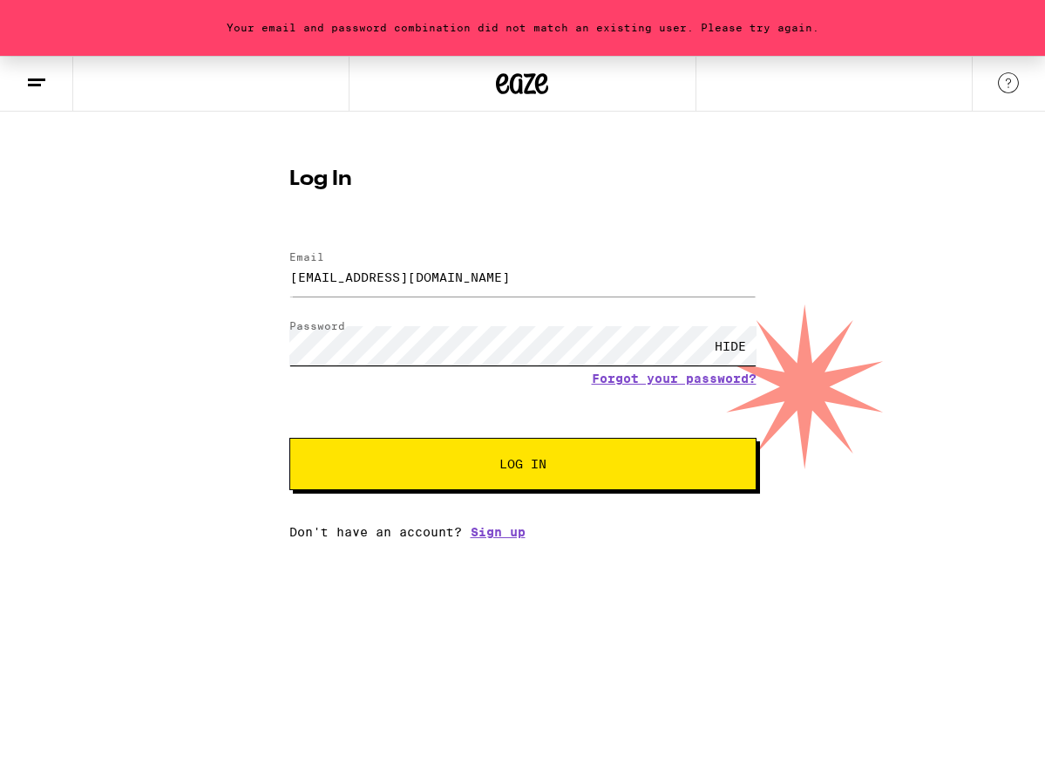
click at [289, 438] on button "Log In" at bounding box center [522, 464] width 467 height 52
click at [662, 368] on div "HIDE" at bounding box center [522, 345] width 467 height 51
click at [654, 384] on link "Forgot your password?" at bounding box center [674, 378] width 165 height 14
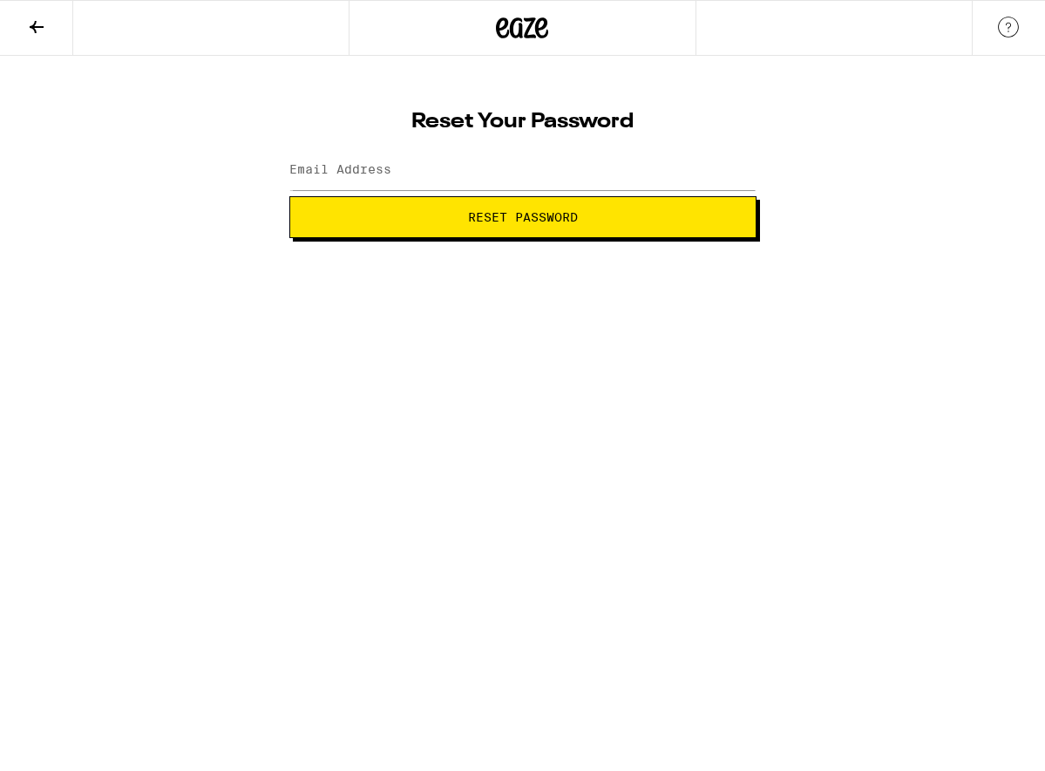
click at [363, 166] on label "Email Address" at bounding box center [340, 169] width 102 height 14
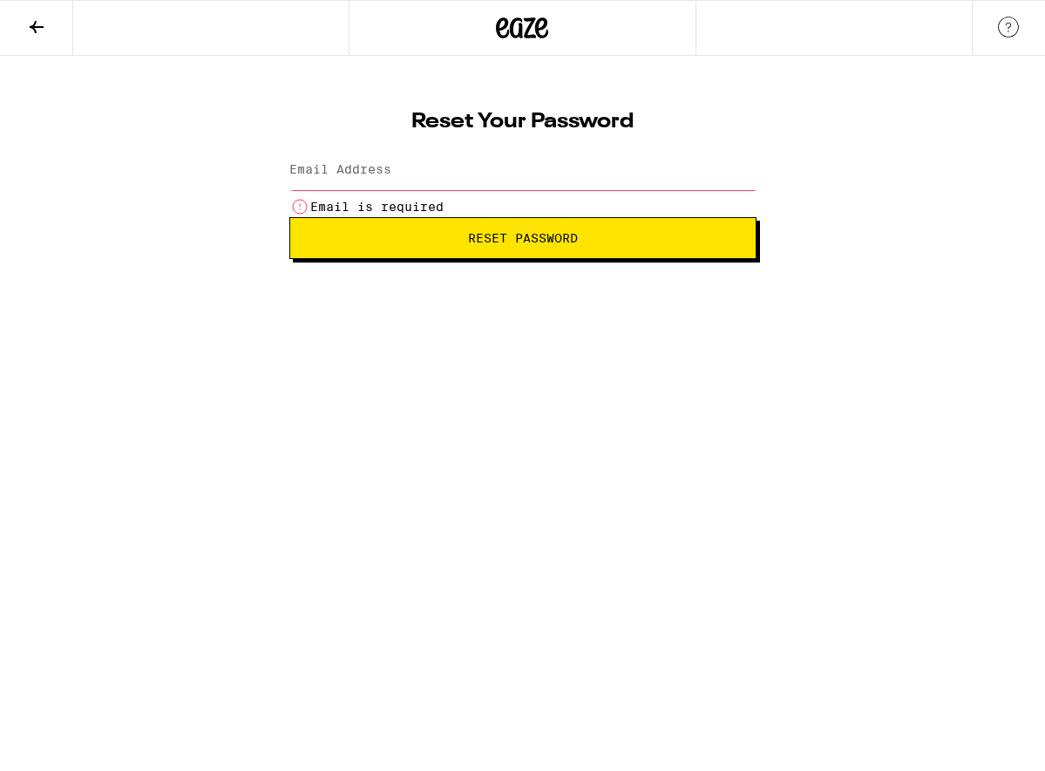
click at [363, 166] on label "Email Address" at bounding box center [340, 169] width 102 height 14
type input "[EMAIL_ADDRESS][DOMAIN_NAME]"
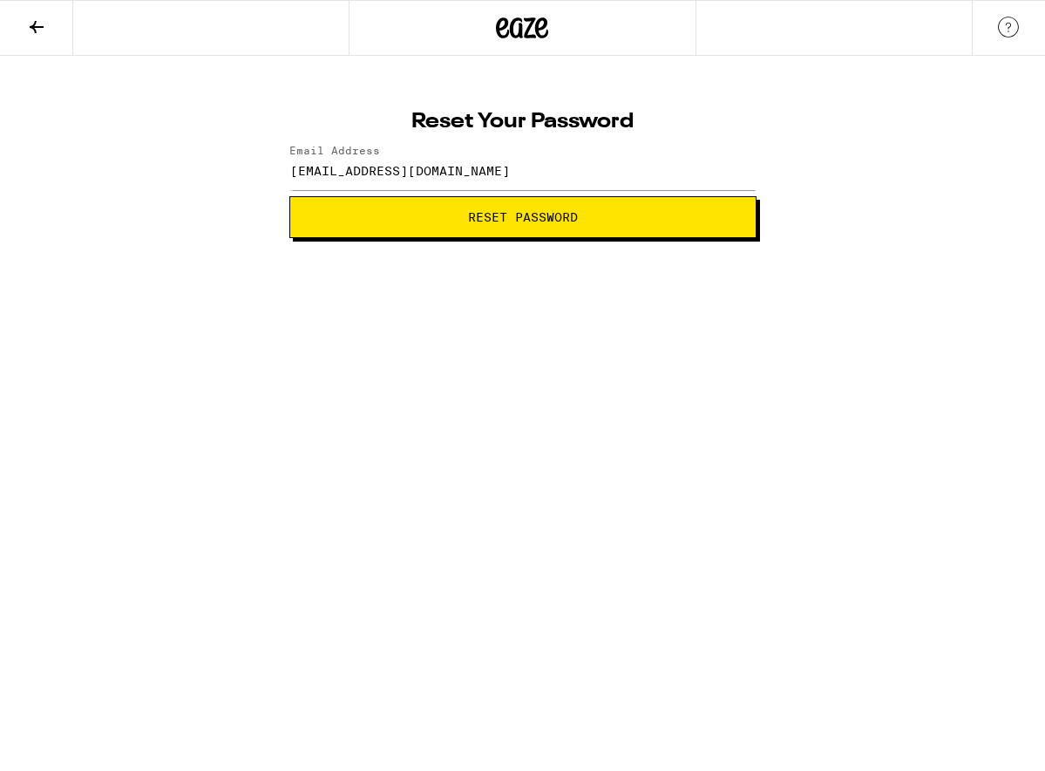
click at [475, 228] on button "Reset Password" at bounding box center [522, 217] width 467 height 42
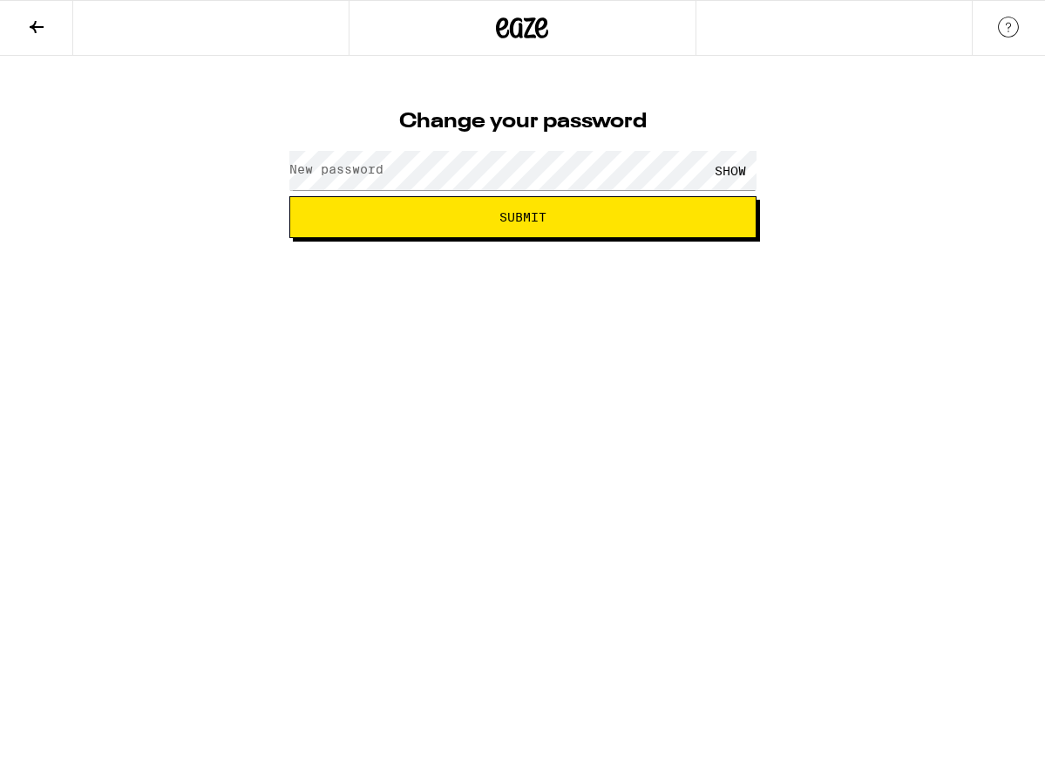
click at [363, 172] on label "New password" at bounding box center [336, 169] width 94 height 14
click at [523, 228] on button "Submit" at bounding box center [522, 217] width 467 height 42
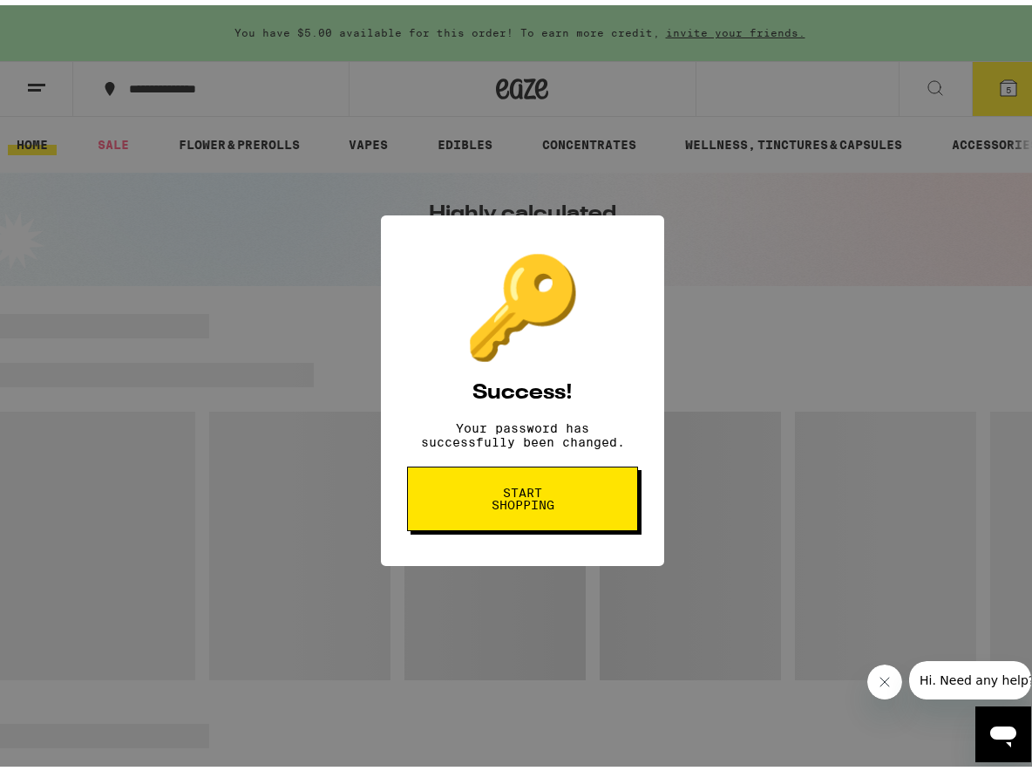
click at [882, 686] on icon "Close message from company" at bounding box center [884, 681] width 14 height 14
click at [578, 498] on button "Start shopping" at bounding box center [522, 493] width 231 height 65
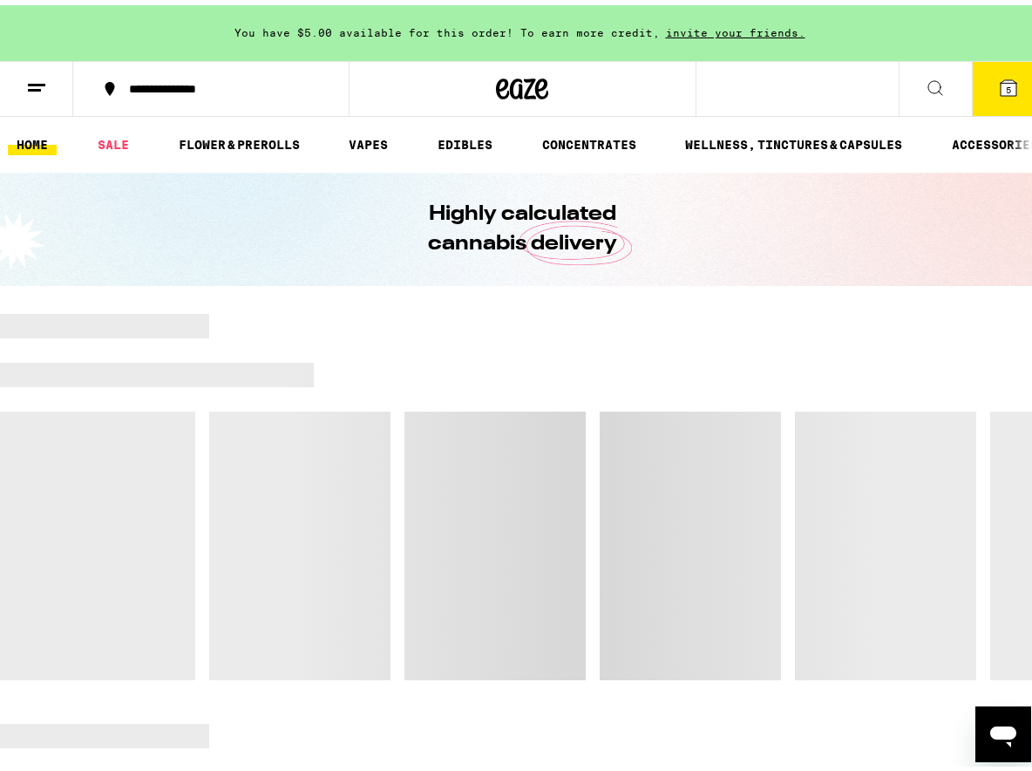
click at [1001, 85] on icon at bounding box center [1009, 83] width 16 height 16
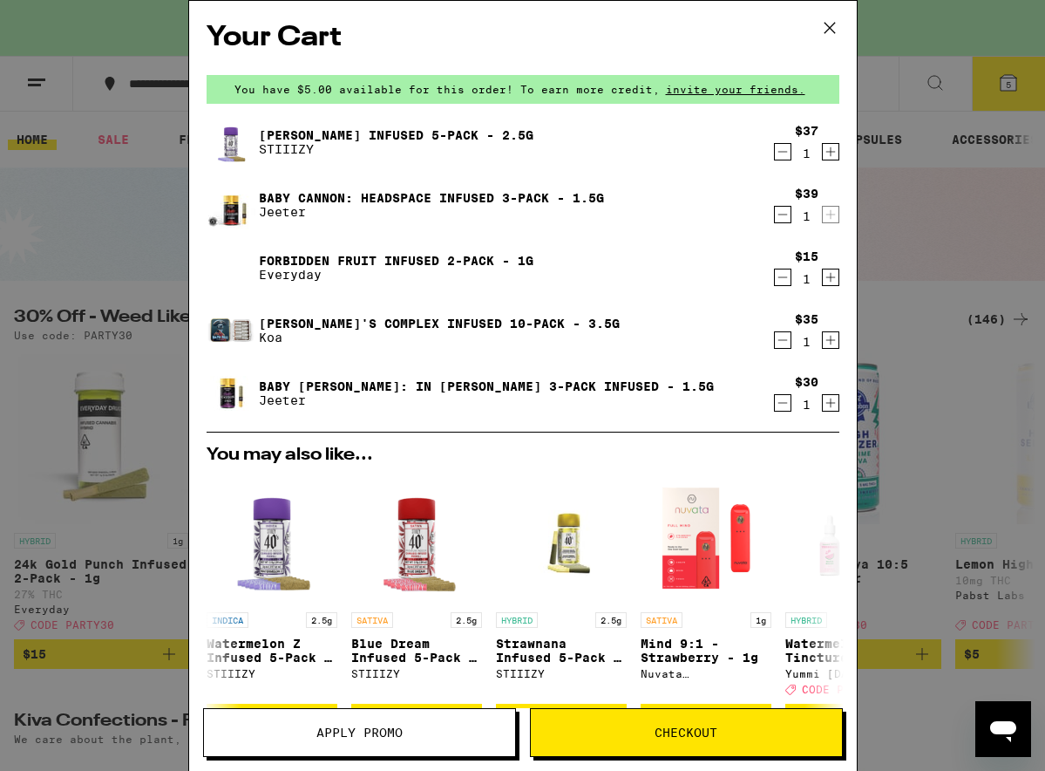
click at [692, 738] on span "Checkout" at bounding box center [686, 732] width 63 height 12
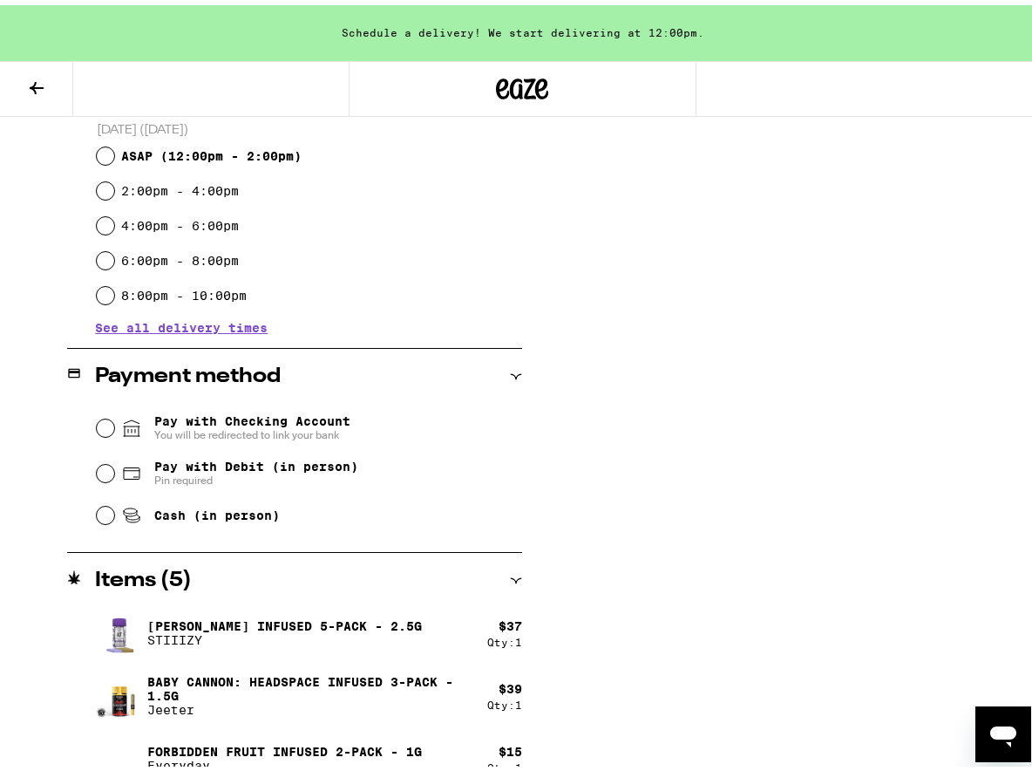
scroll to position [523, 0]
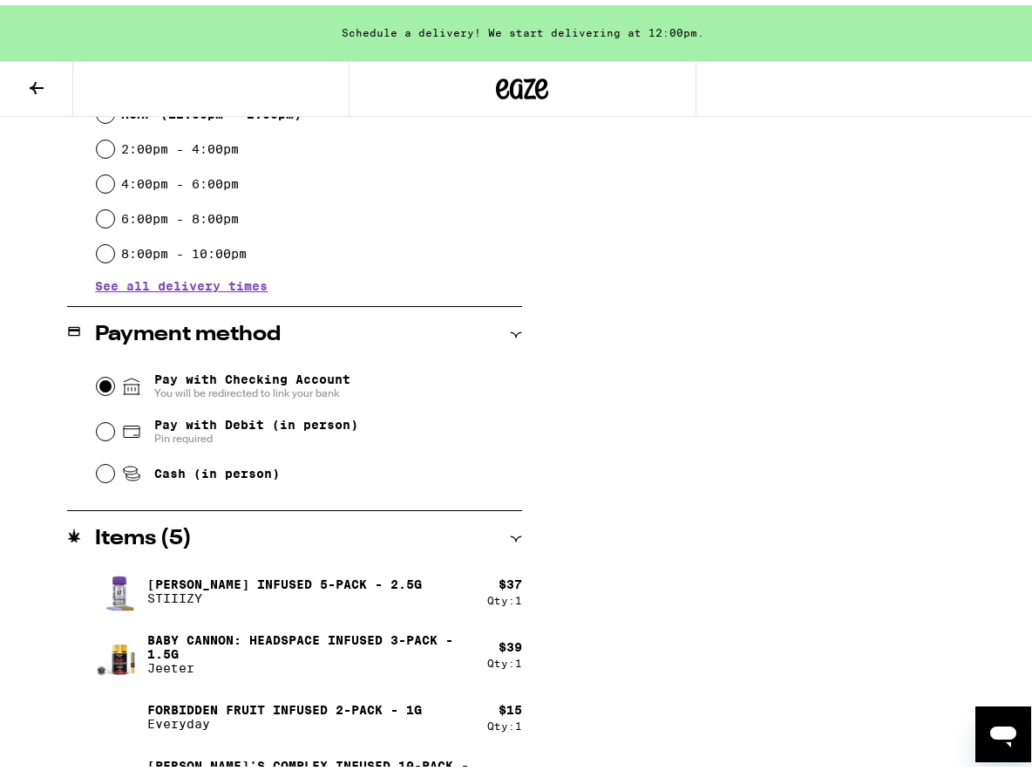
click at [102, 379] on input "Pay with Checking Account You will be redirected to link your bank" at bounding box center [105, 380] width 17 height 17
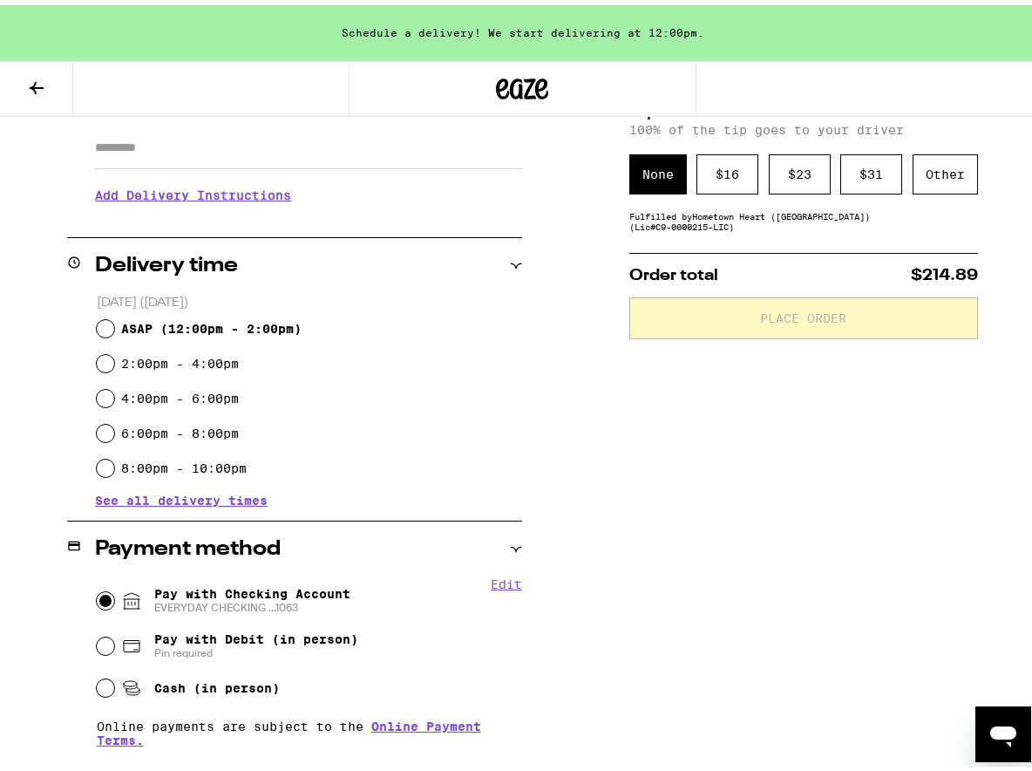
scroll to position [349, 0]
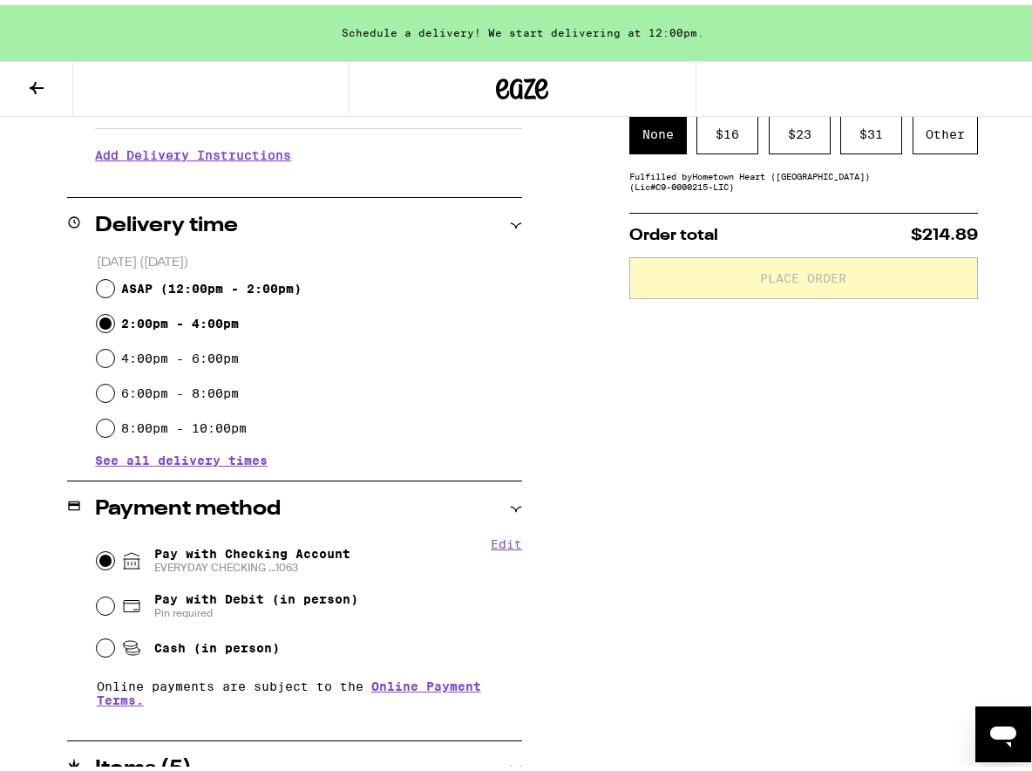
click at [103, 320] on input "2:00pm - 4:00pm" at bounding box center [105, 317] width 17 height 17
radio input "true"
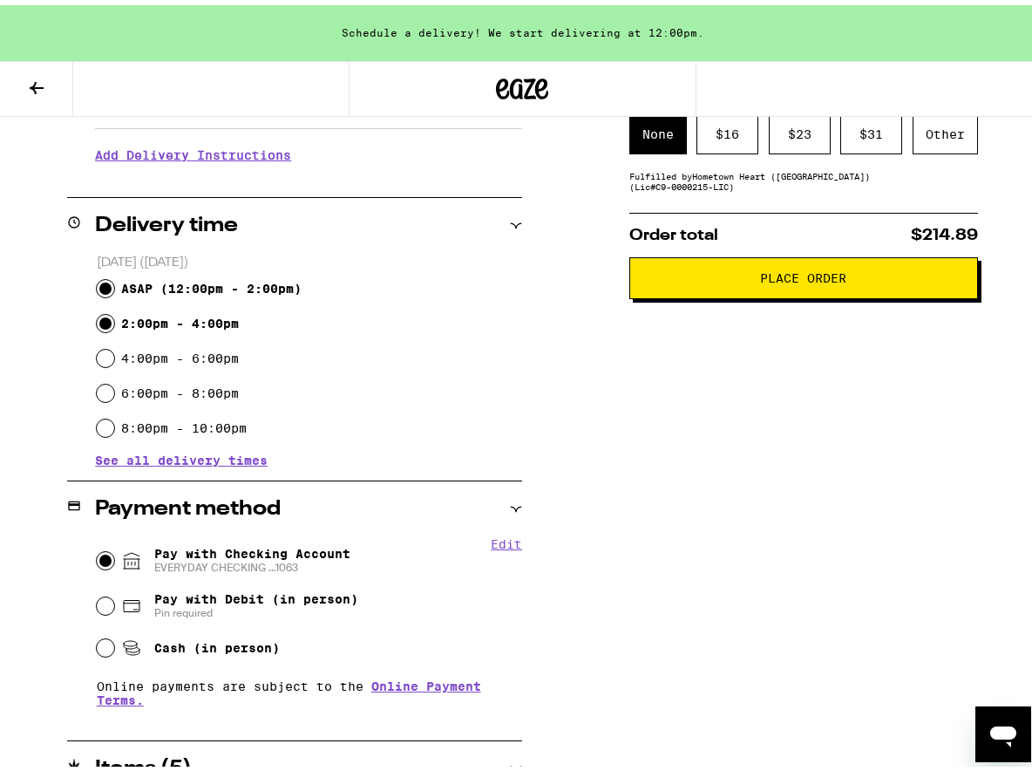
click at [103, 282] on input "ASAP ( 12:00pm - 2:00pm )" at bounding box center [105, 283] width 17 height 17
radio input "true"
click at [98, 318] on input "2:00pm - 4:00pm" at bounding box center [105, 317] width 17 height 17
radio input "true"
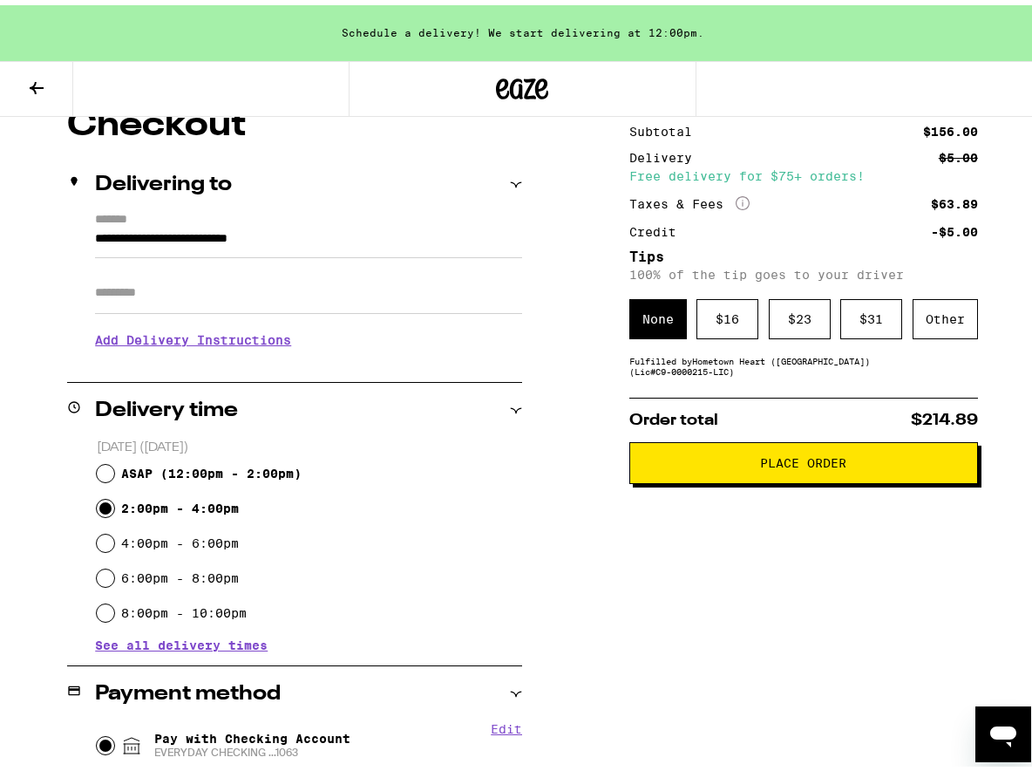
scroll to position [0, 0]
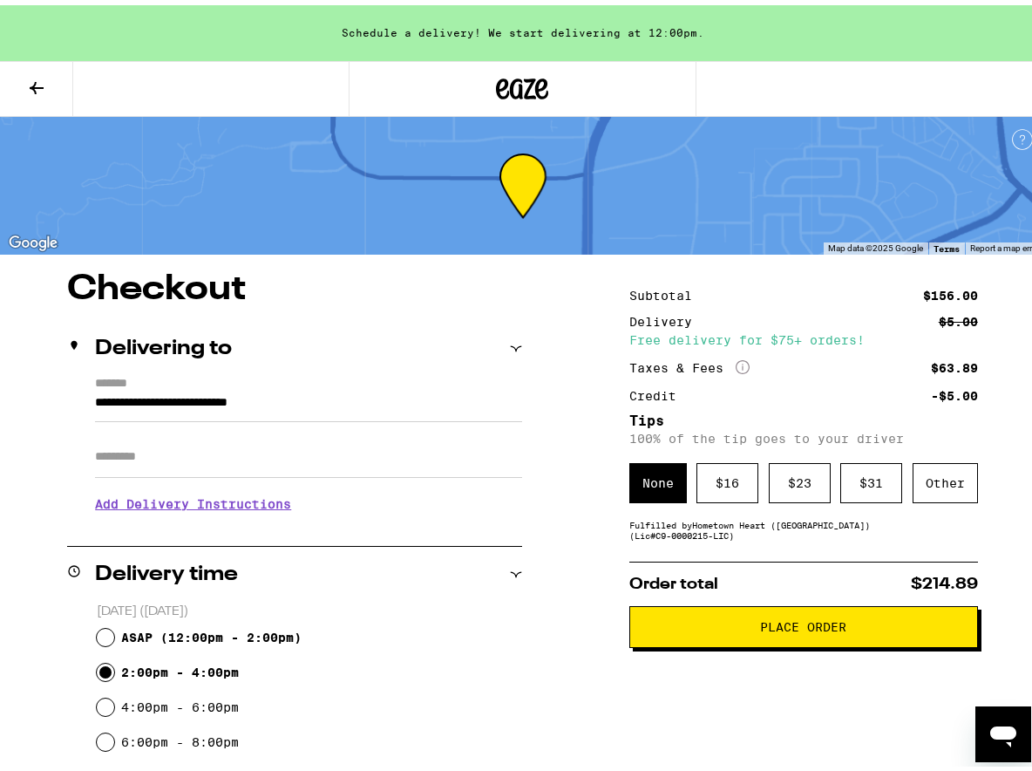
click at [720, 628] on span "Place Order" at bounding box center [803, 621] width 319 height 12
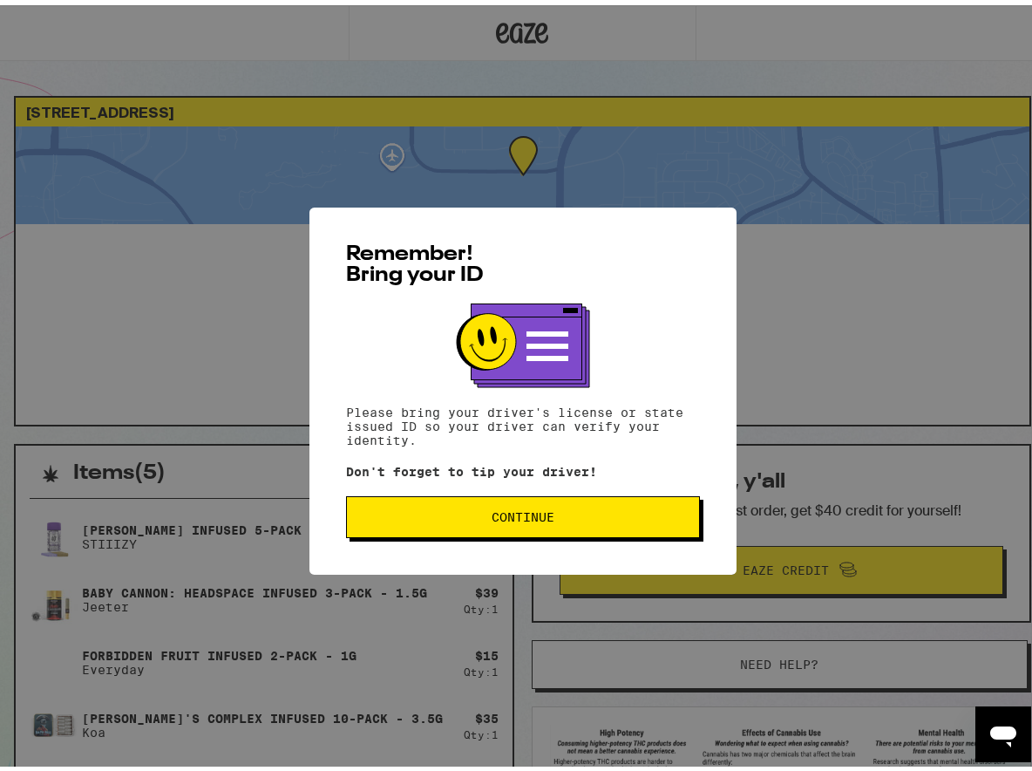
click at [492, 512] on span "Continue" at bounding box center [523, 512] width 63 height 12
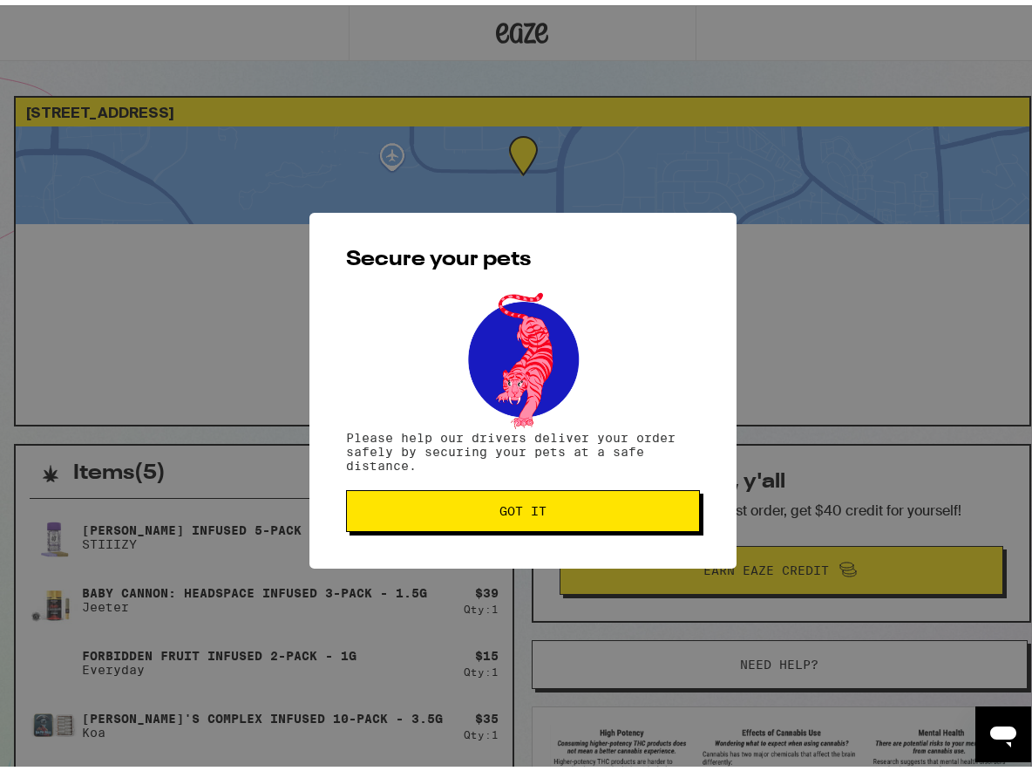
click at [519, 506] on span "Got it" at bounding box center [522, 505] width 47 height 12
